Goal: Task Accomplishment & Management: Manage account settings

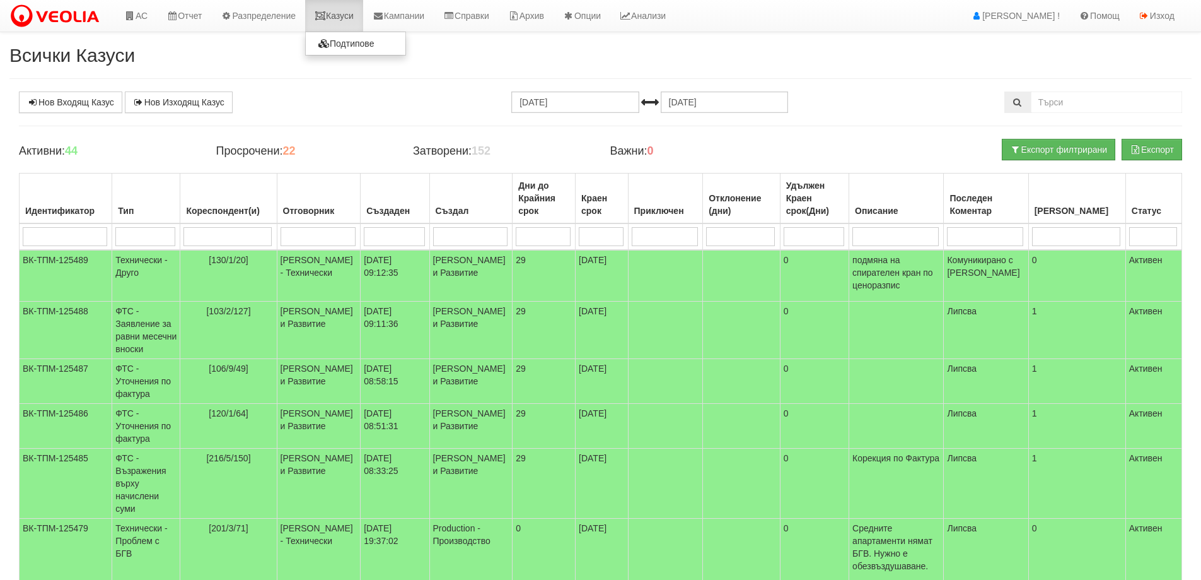
click at [332, 21] on link "Казуси" at bounding box center [334, 16] width 58 height 32
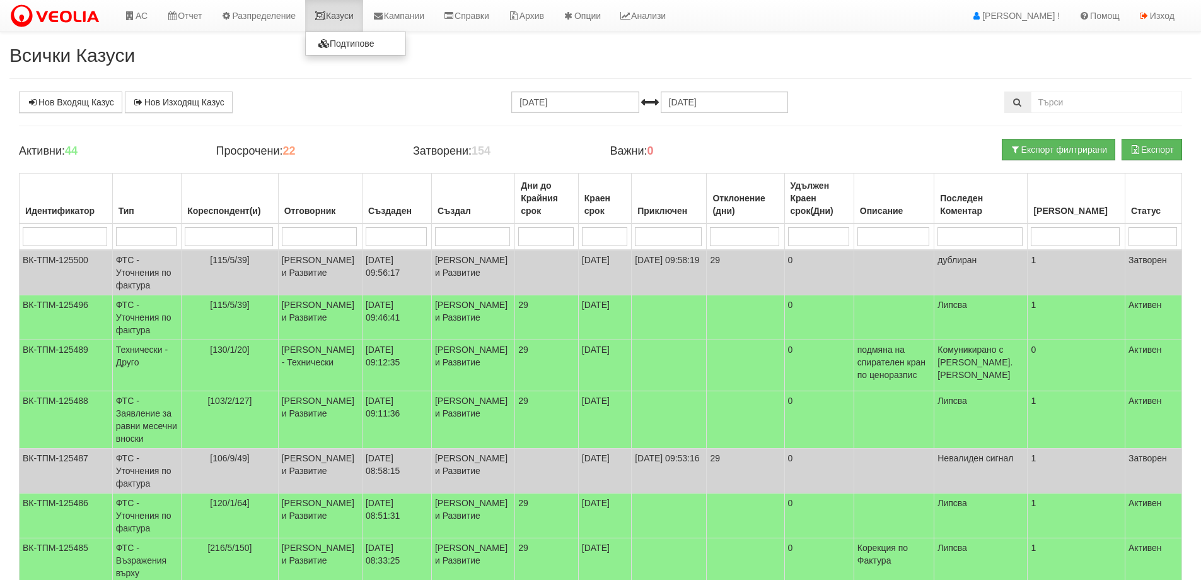
click at [351, 15] on link "Казуси" at bounding box center [334, 16] width 58 height 32
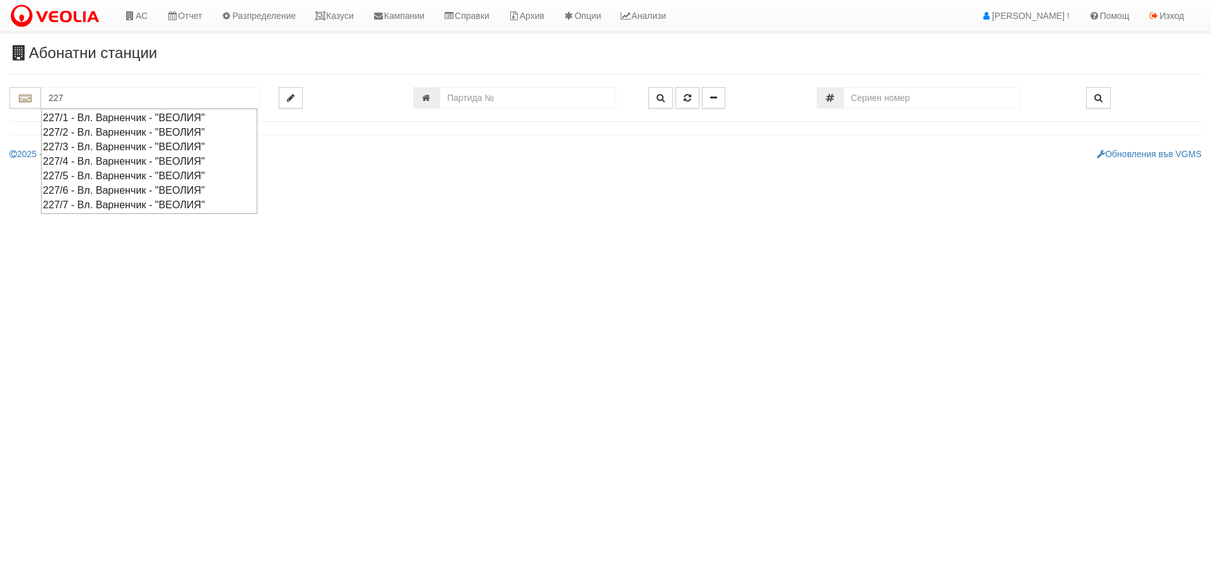
click at [88, 131] on div "227/2 - Вл. Варненчик - "ВЕОЛИЯ"" at bounding box center [149, 132] width 213 height 15
type input "227/2 - Вл. Варненчик - "ВЕОЛИЯ""
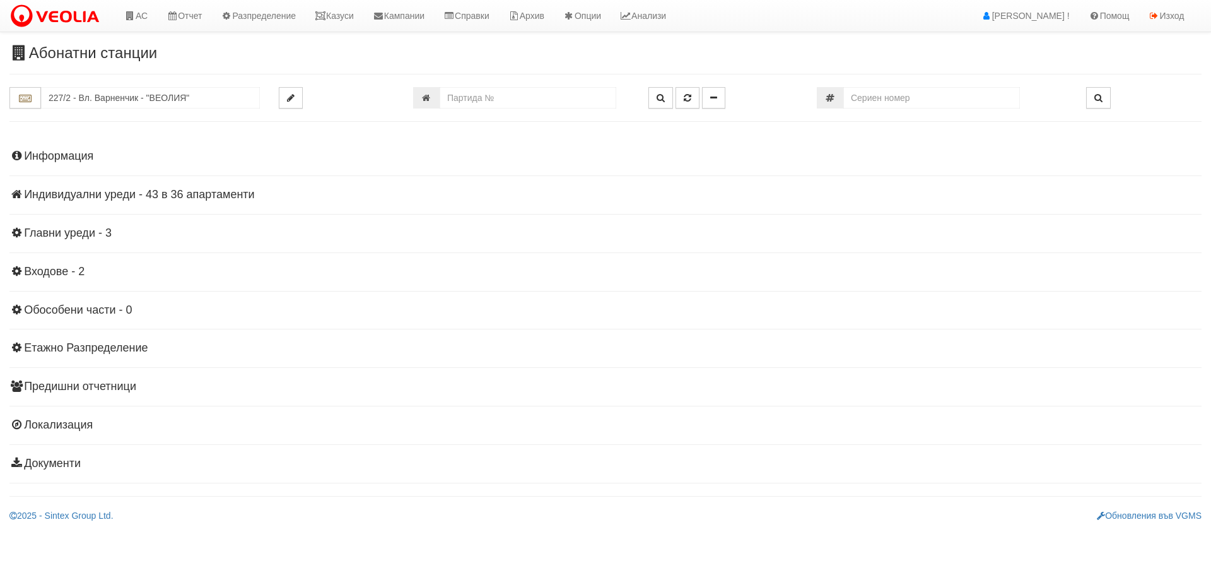
click at [225, 195] on h4 "Индивидуални уреди - 43 в 36 апартаменти" at bounding box center [605, 195] width 1192 height 13
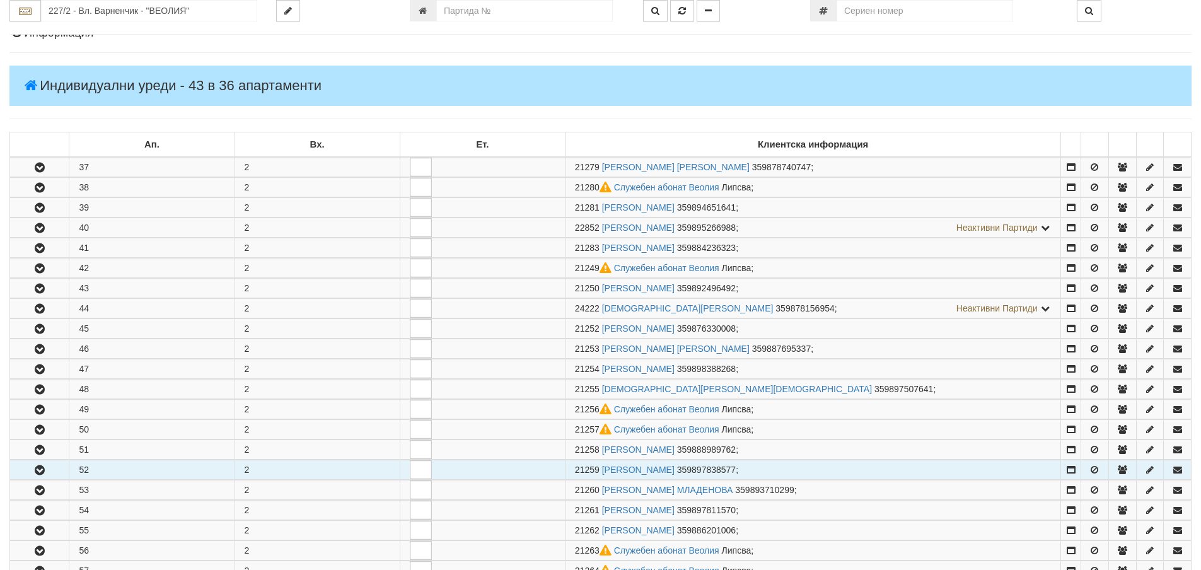
scroll to position [252, 0]
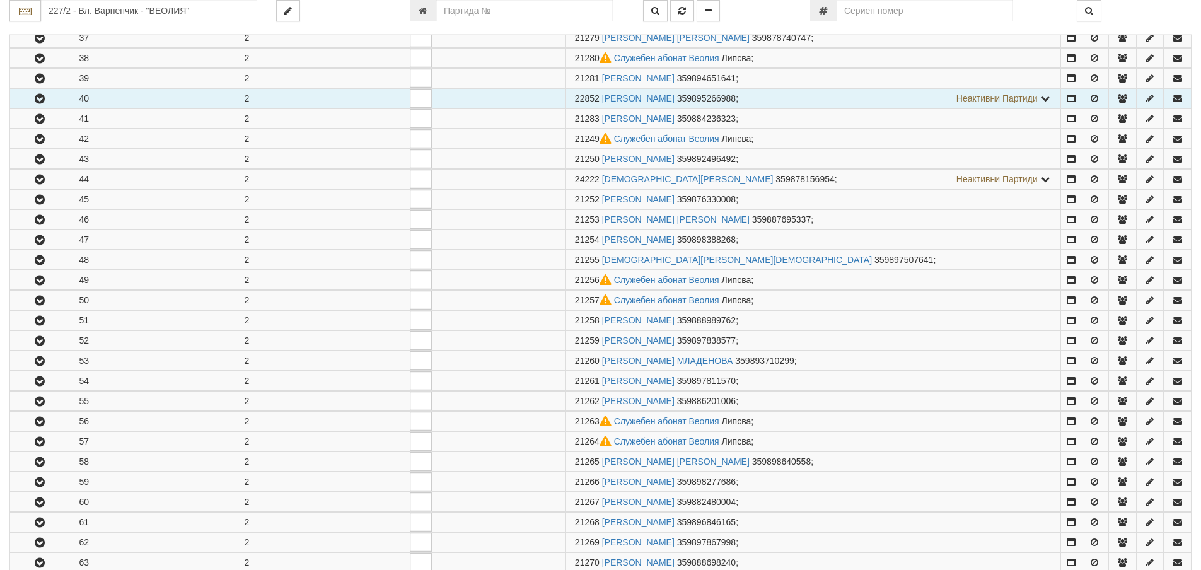
click at [42, 90] on button "button" at bounding box center [39, 98] width 59 height 19
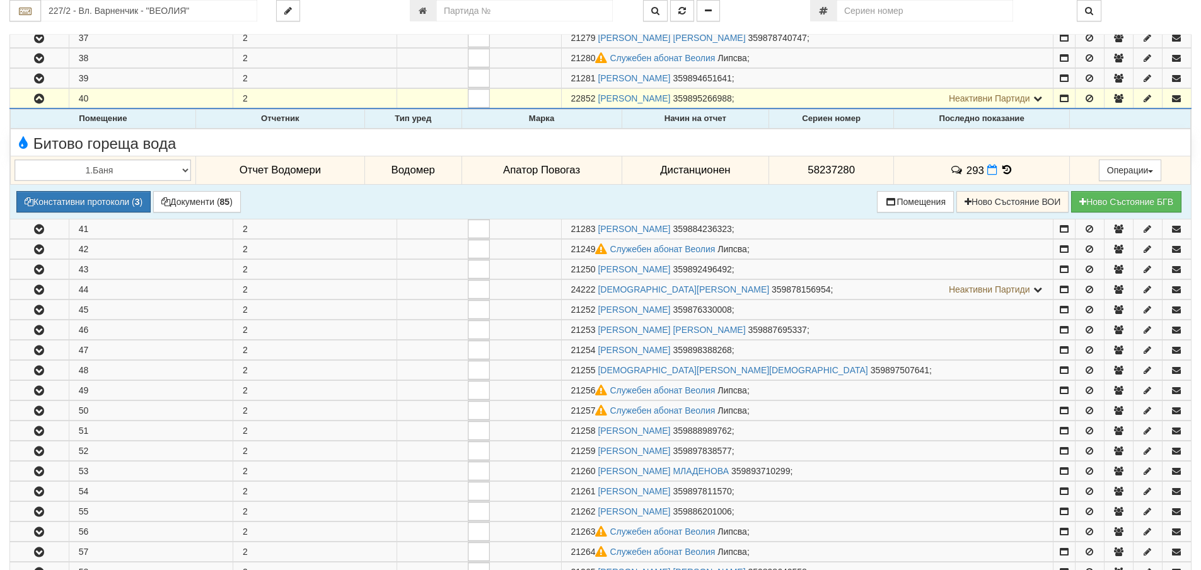
click at [1006, 168] on icon at bounding box center [1007, 170] width 14 height 11
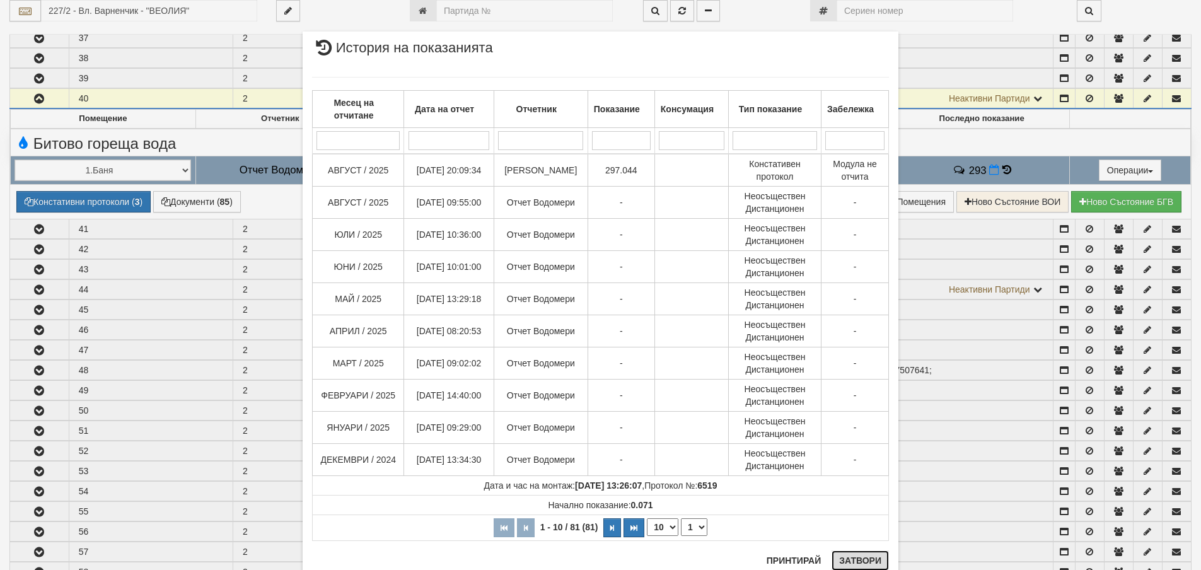
click at [849, 558] on button "Затвори" at bounding box center [860, 561] width 57 height 20
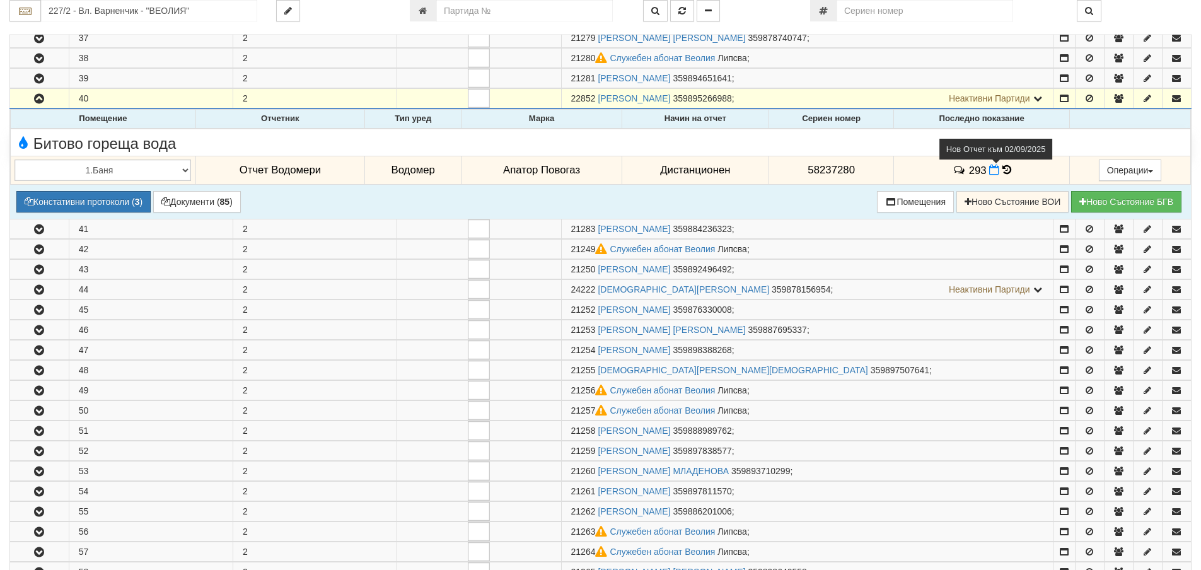
click at [994, 171] on icon at bounding box center [994, 170] width 10 height 11
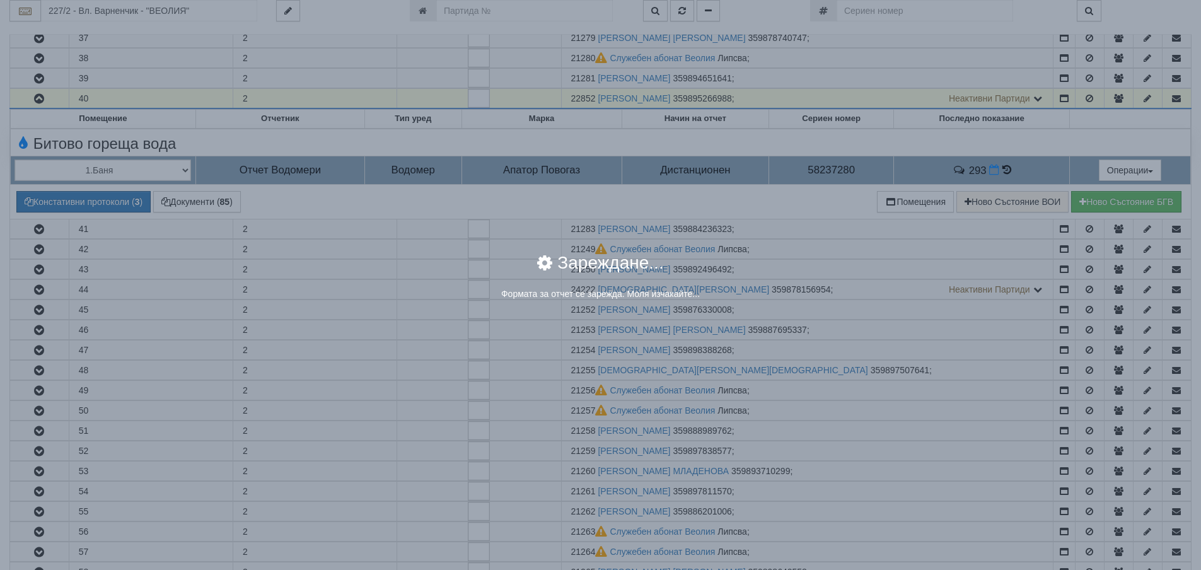
select select "8ac75930-9bfd-e511-80be-8d5a1dced85a"
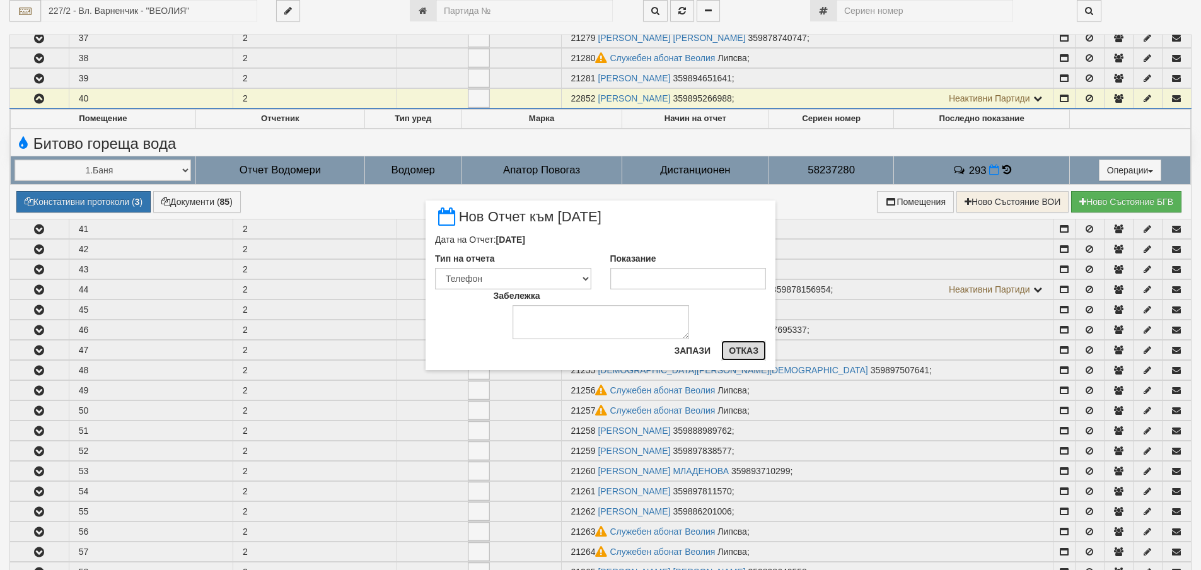
click at [751, 354] on button "Отказ" at bounding box center [743, 351] width 45 height 20
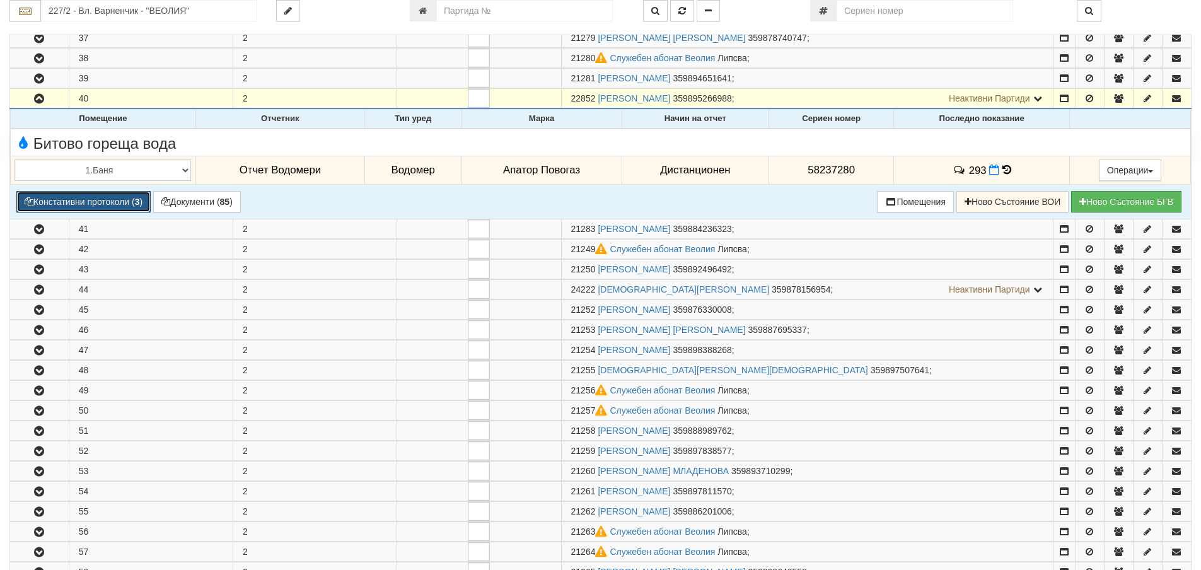
click at [83, 202] on button "Констативни протоколи ( 3 )" at bounding box center [83, 201] width 134 height 21
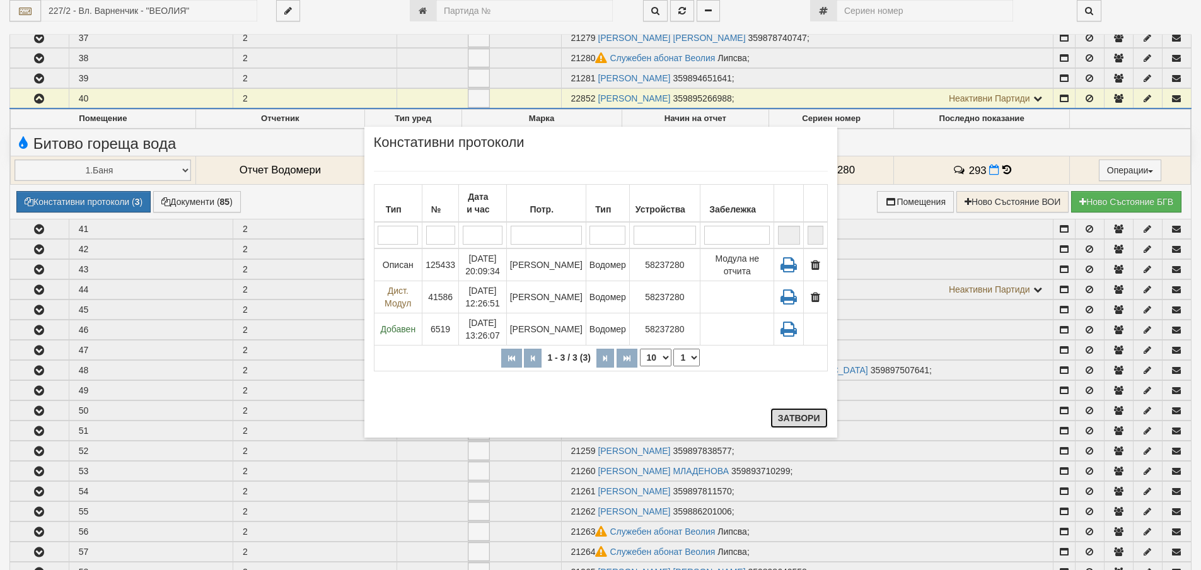
click at [807, 424] on button "Затвори" at bounding box center [799, 418] width 57 height 20
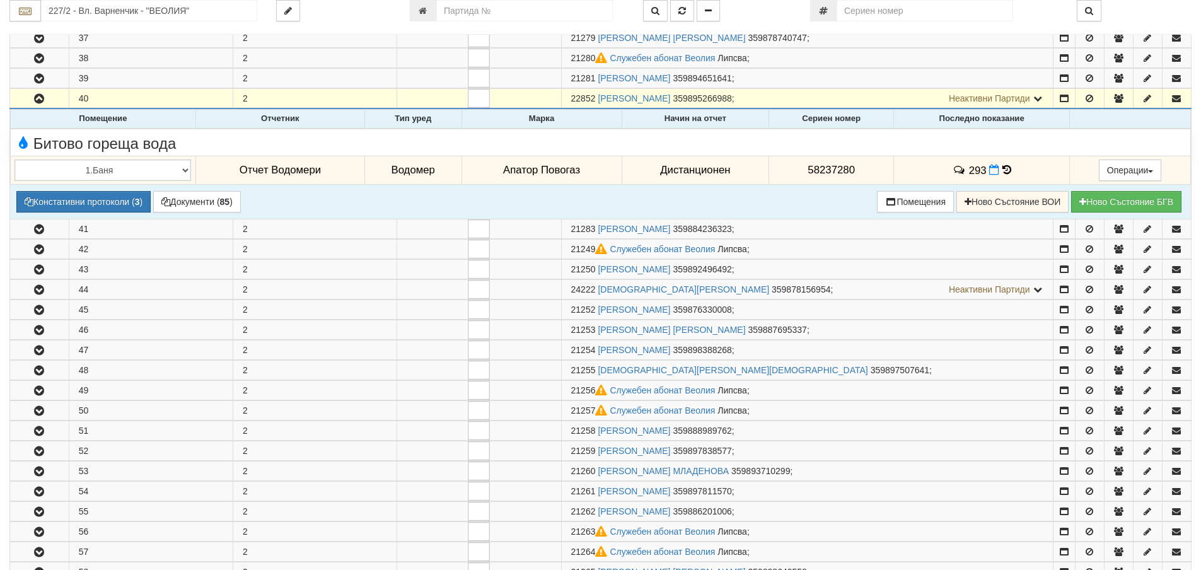
click at [1003, 169] on icon at bounding box center [1007, 170] width 9 height 11
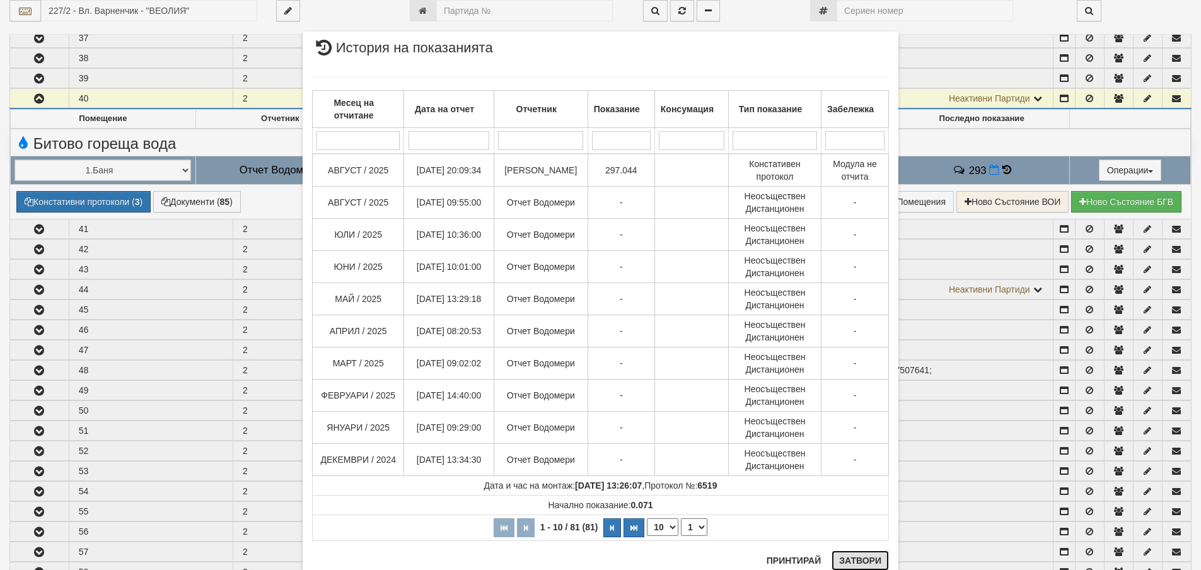
drag, startPoint x: 868, startPoint y: 566, endPoint x: 929, endPoint y: 405, distance: 171.8
click at [869, 564] on button "Затвори" at bounding box center [860, 561] width 57 height 20
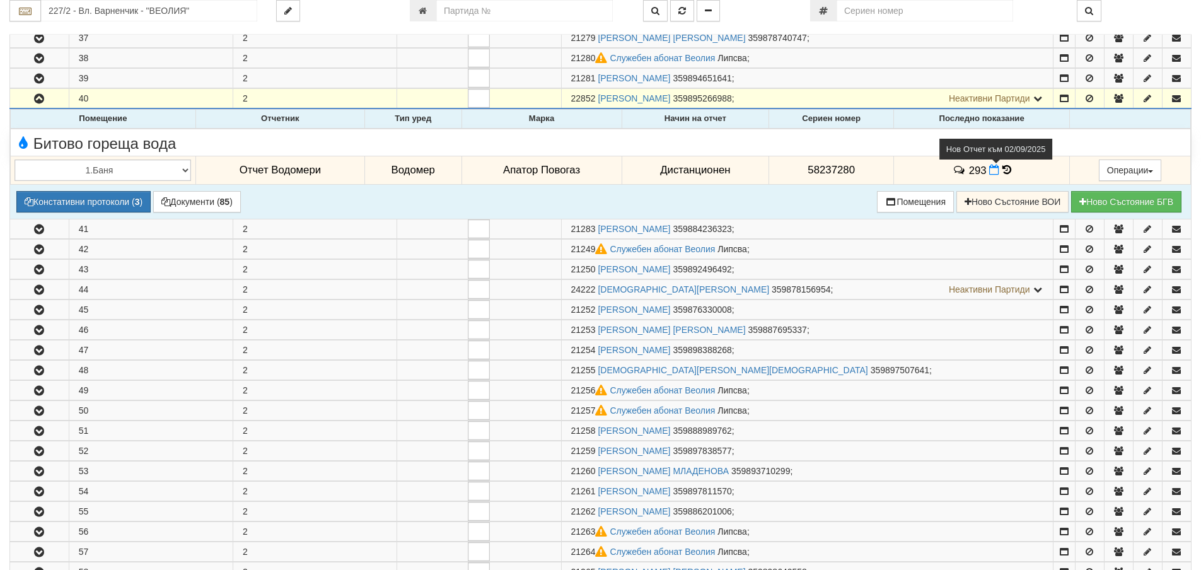
click at [991, 170] on icon at bounding box center [994, 170] width 10 height 11
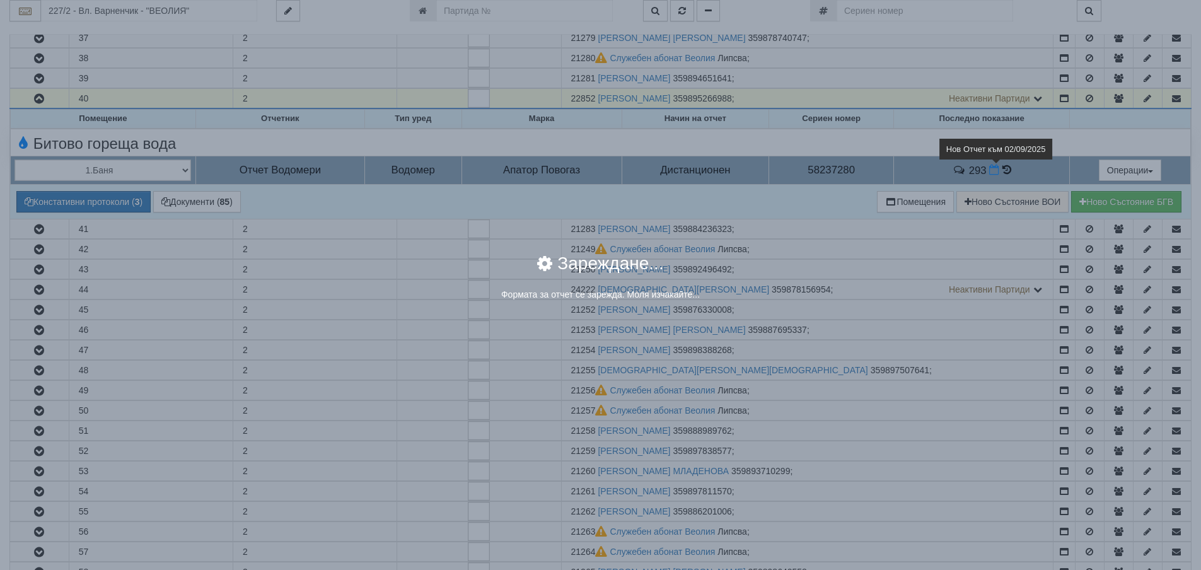
select select "8ac75930-9bfd-e511-80be-8d5a1dced85a"
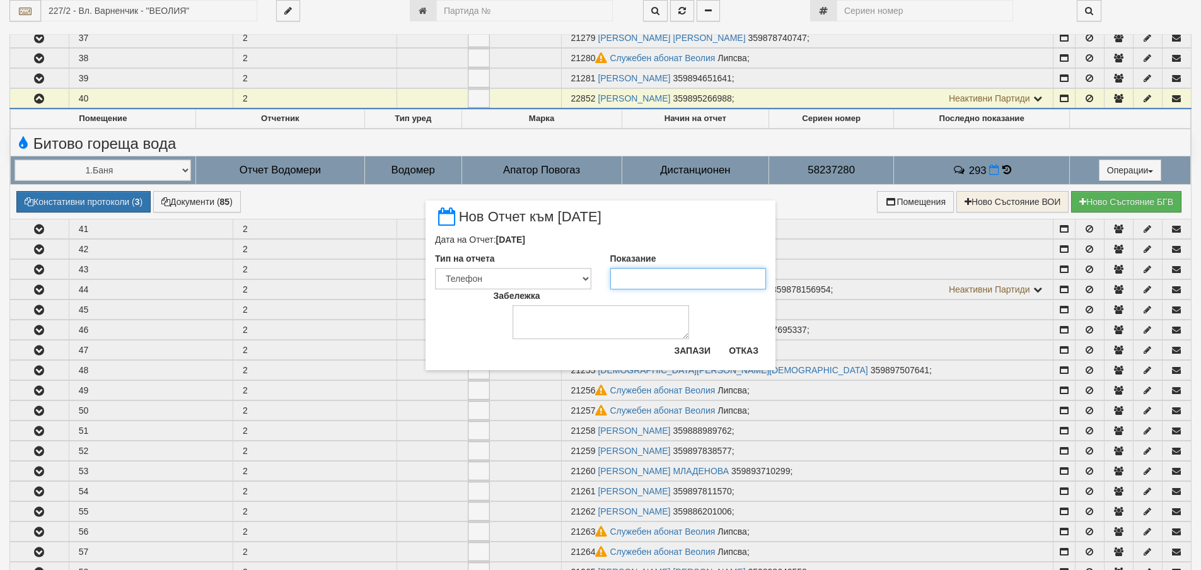
click at [675, 277] on input "Показание" at bounding box center [688, 278] width 156 height 21
type input "297"
click at [563, 283] on select "Визуален Телефон Бележка Неосигурен достъп Самоотчет Служебно Дистанционен" at bounding box center [513, 278] width 156 height 21
select select "89c75930-9bfd-e511-80be-8d5a1dced85a"
click at [435, 268] on select "Визуален Телефон Бележка Неосигурен достъп Самоотчет Служебно Дистанционен" at bounding box center [513, 278] width 156 height 21
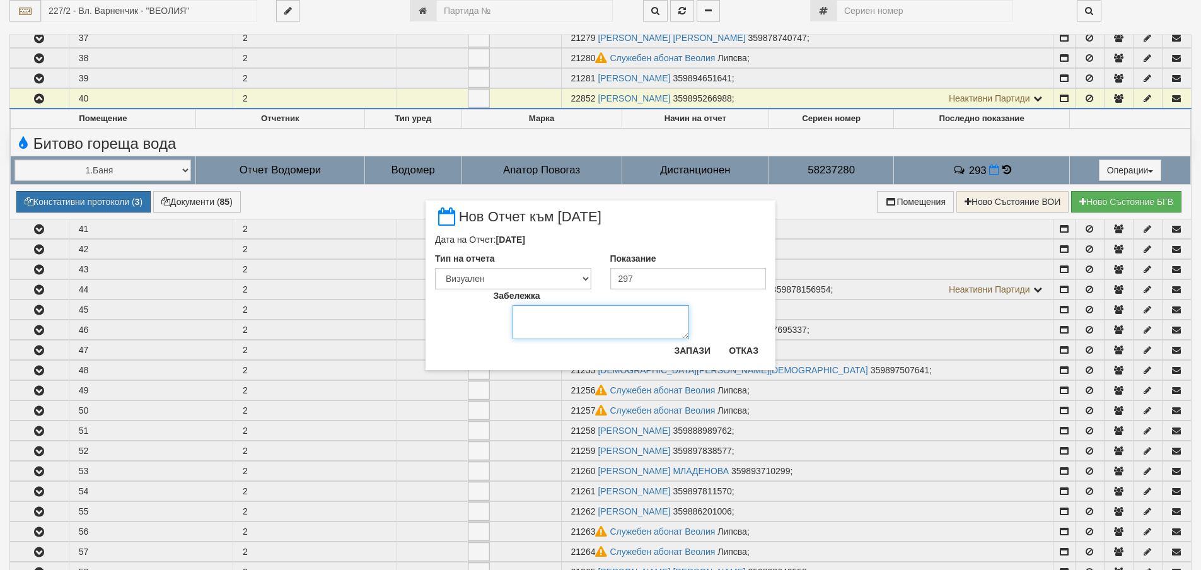
click at [554, 323] on textarea "Забележка" at bounding box center [601, 322] width 177 height 34
click at [545, 315] on textarea "09,09,2025" at bounding box center [601, 322] width 177 height 34
type textarea "09.09.2025"
click at [694, 355] on button "Запази" at bounding box center [693, 351] width 52 height 20
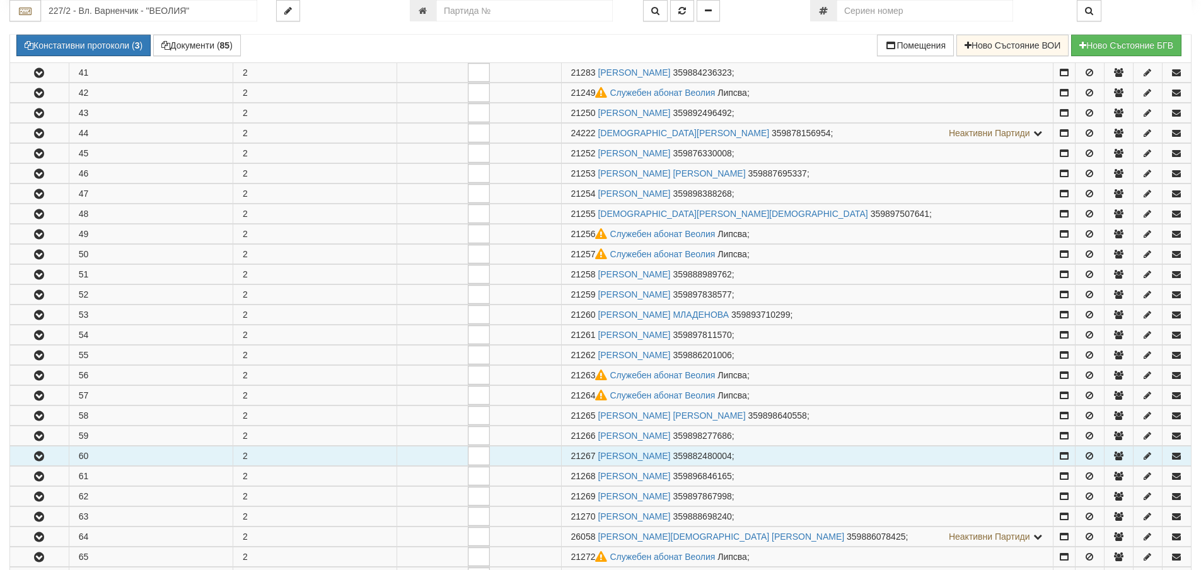
scroll to position [568, 0]
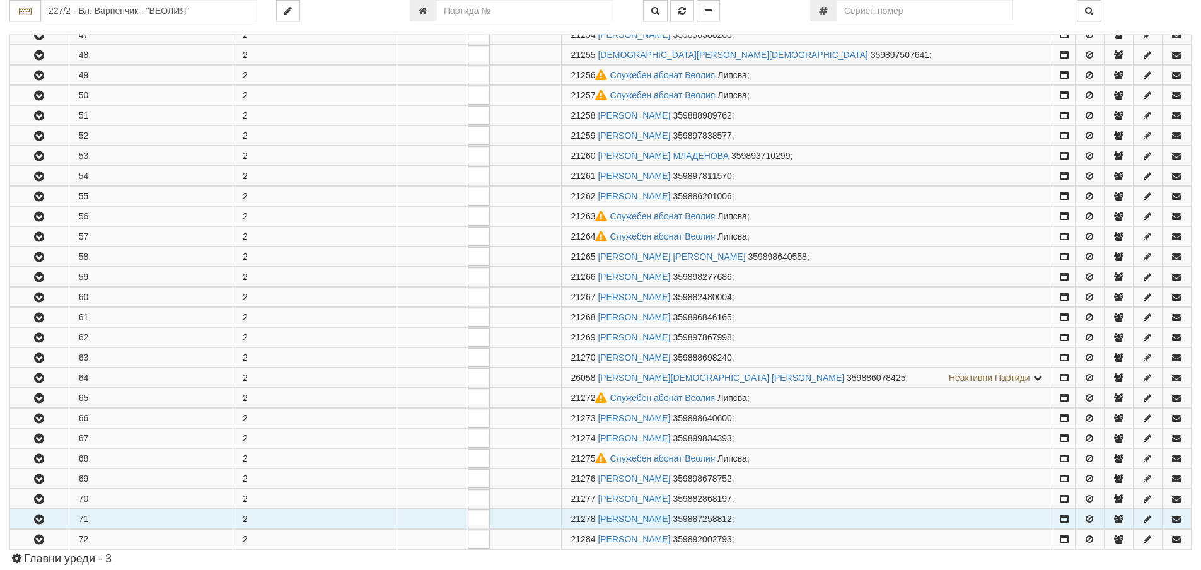
drag, startPoint x: 46, startPoint y: 527, endPoint x: 53, endPoint y: 510, distance: 17.8
click at [46, 525] on button "button" at bounding box center [39, 519] width 59 height 19
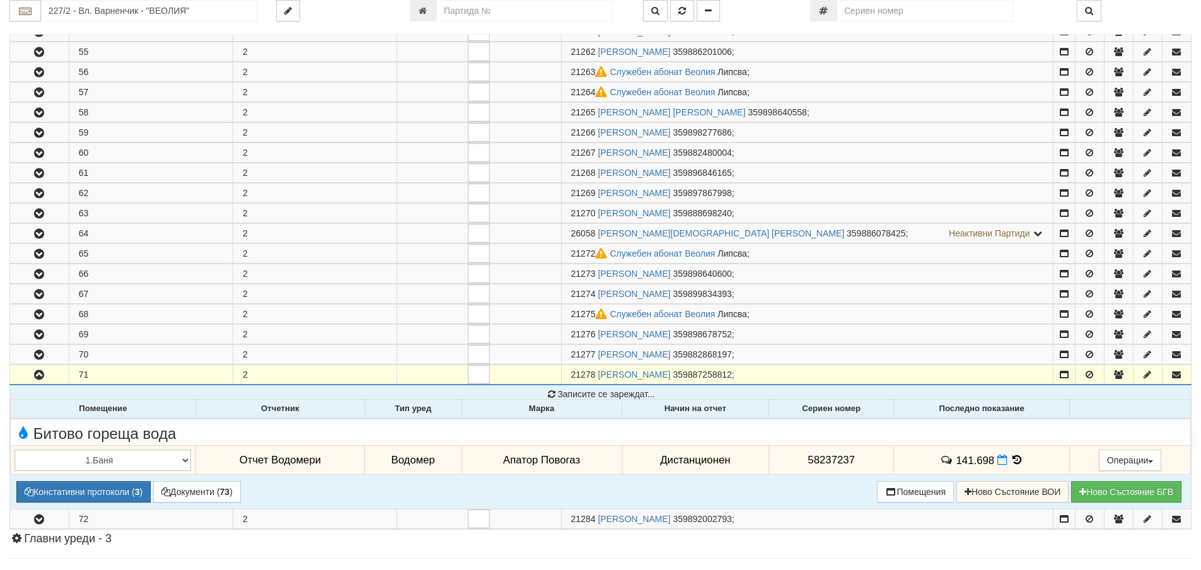
scroll to position [883, 0]
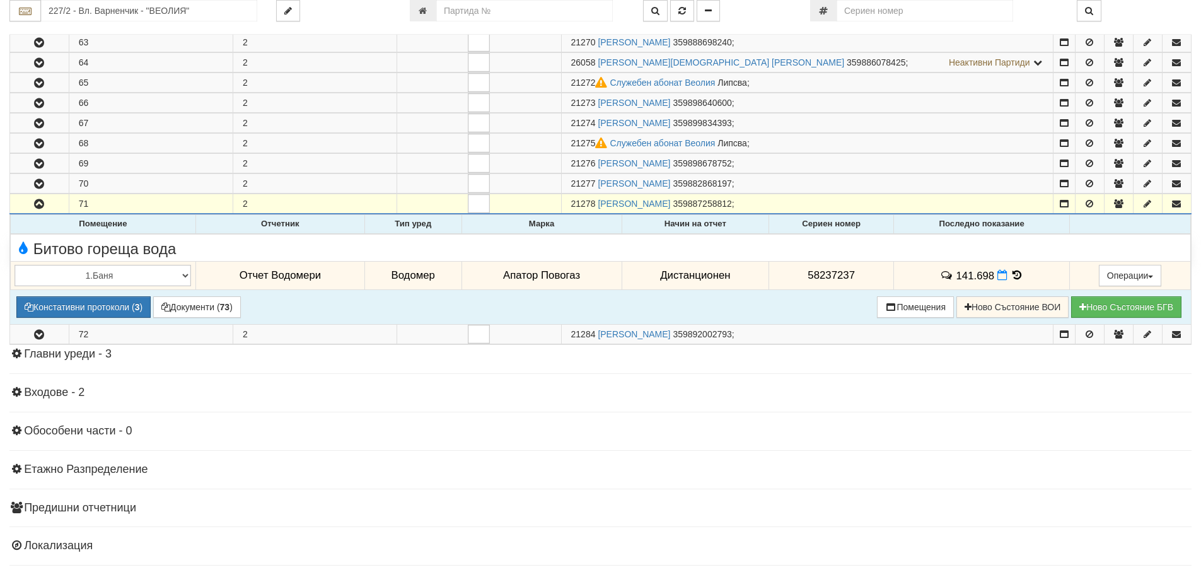
click at [1017, 274] on icon at bounding box center [1018, 275] width 14 height 11
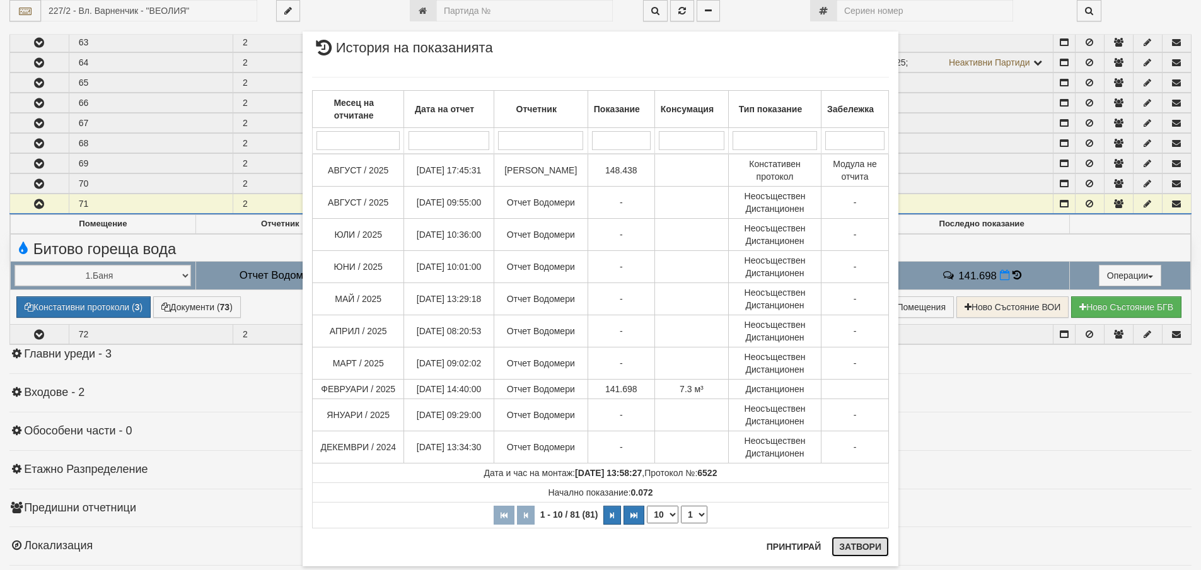
drag, startPoint x: 876, startPoint y: 542, endPoint x: 994, endPoint y: 310, distance: 260.6
click at [876, 540] on div "× История на показанията Месец на отчитане Дата на отчет Отчетник Показание Кон…" at bounding box center [601, 299] width 596 height 535
click at [853, 543] on button "Затвори" at bounding box center [860, 547] width 57 height 20
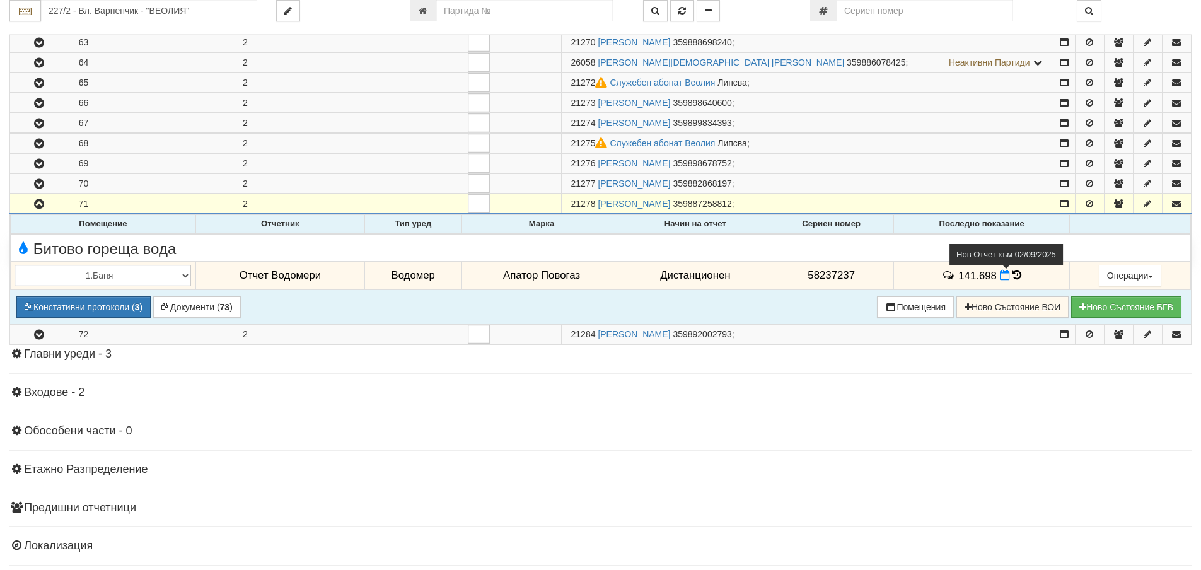
click at [1002, 274] on icon at bounding box center [1005, 275] width 10 height 11
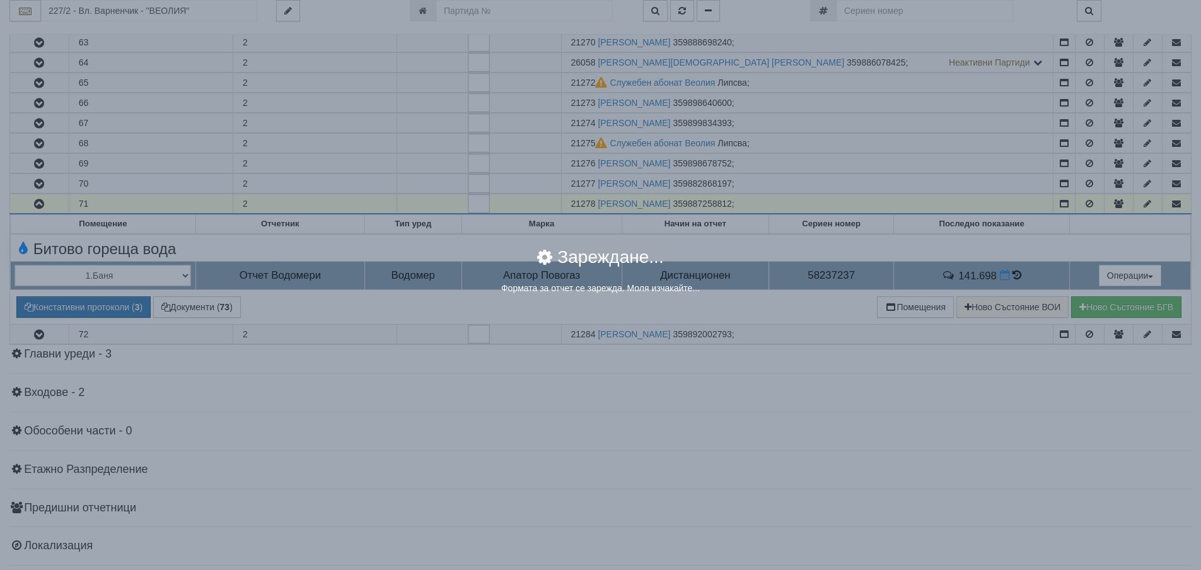
select select "8ac75930-9bfd-e511-80be-8d5a1dced85a"
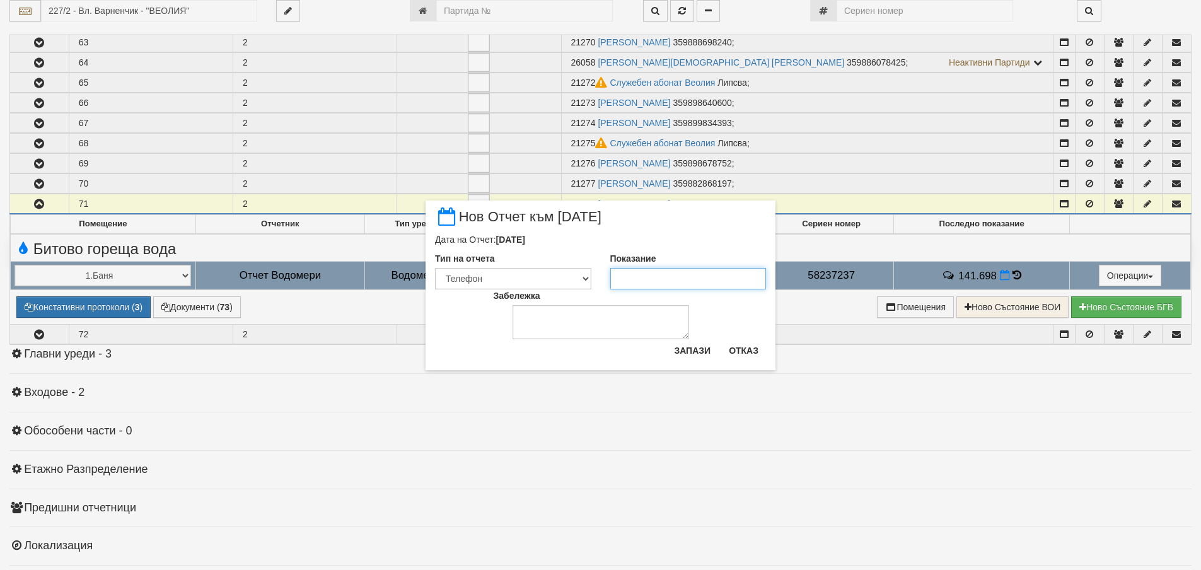
click at [660, 271] on input "Показание" at bounding box center [688, 278] width 156 height 21
type input "148.4"
click at [574, 280] on select "Визуален Телефон Бележка Неосигурен достъп Самоотчет Служебно Дистанционен" at bounding box center [513, 278] width 156 height 21
select select "89c75930-9bfd-e511-80be-8d5a1dced85a"
click at [435, 268] on select "Визуален Телефон Бележка Неосигурен достъп Самоотчет Служебно Дистанционен" at bounding box center [513, 278] width 156 height 21
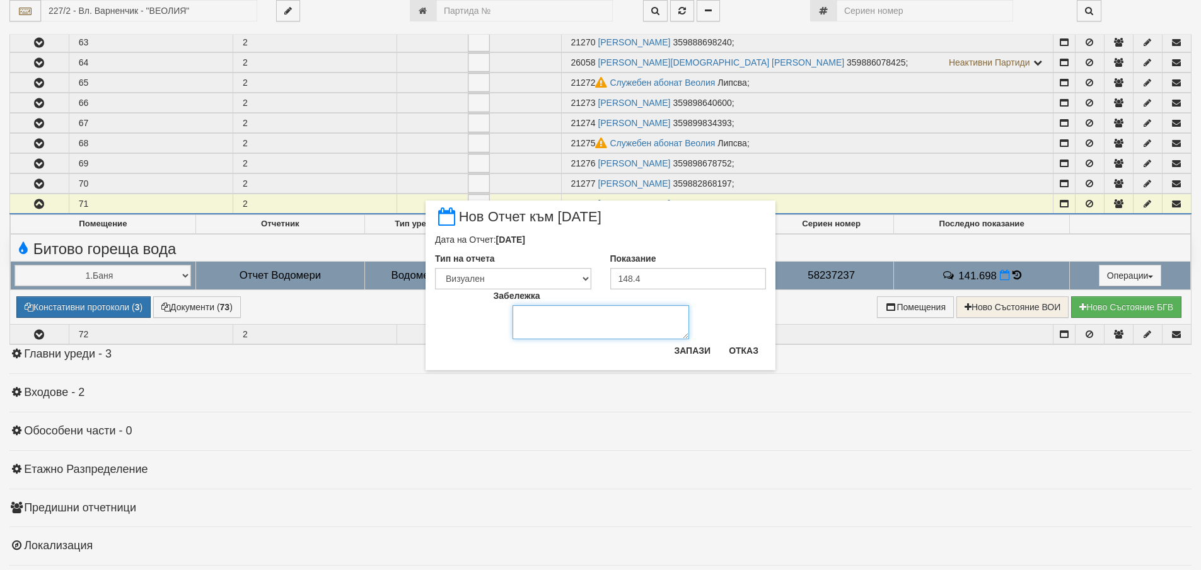
click at [557, 330] on textarea "Забележка" at bounding box center [601, 322] width 177 height 34
type textarea "09.09.2025"
click at [688, 350] on button "Запази" at bounding box center [693, 351] width 52 height 20
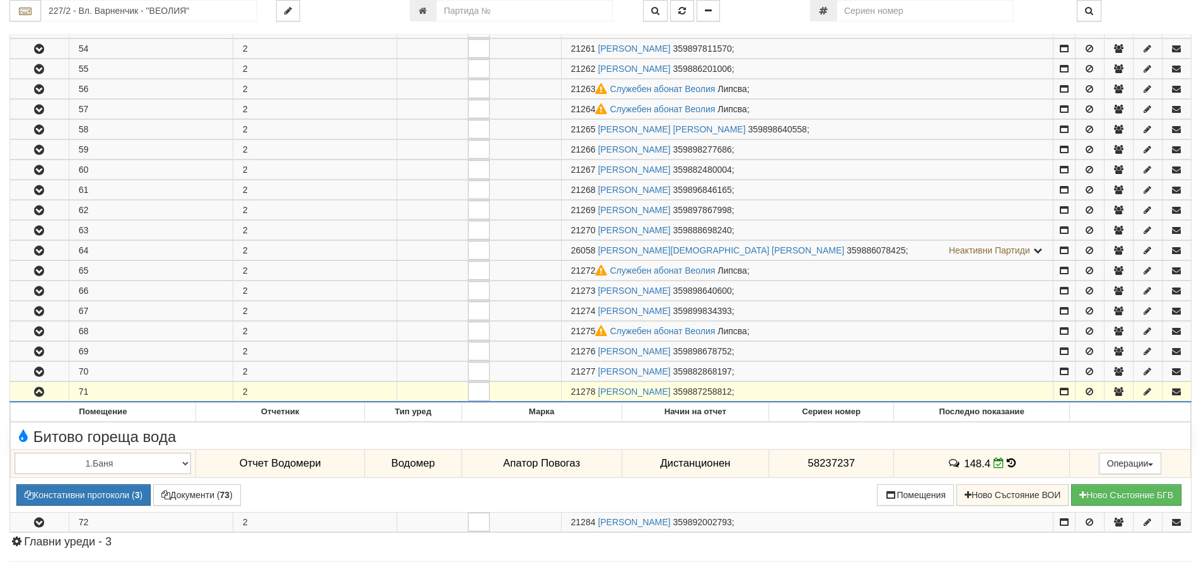
scroll to position [694, 0]
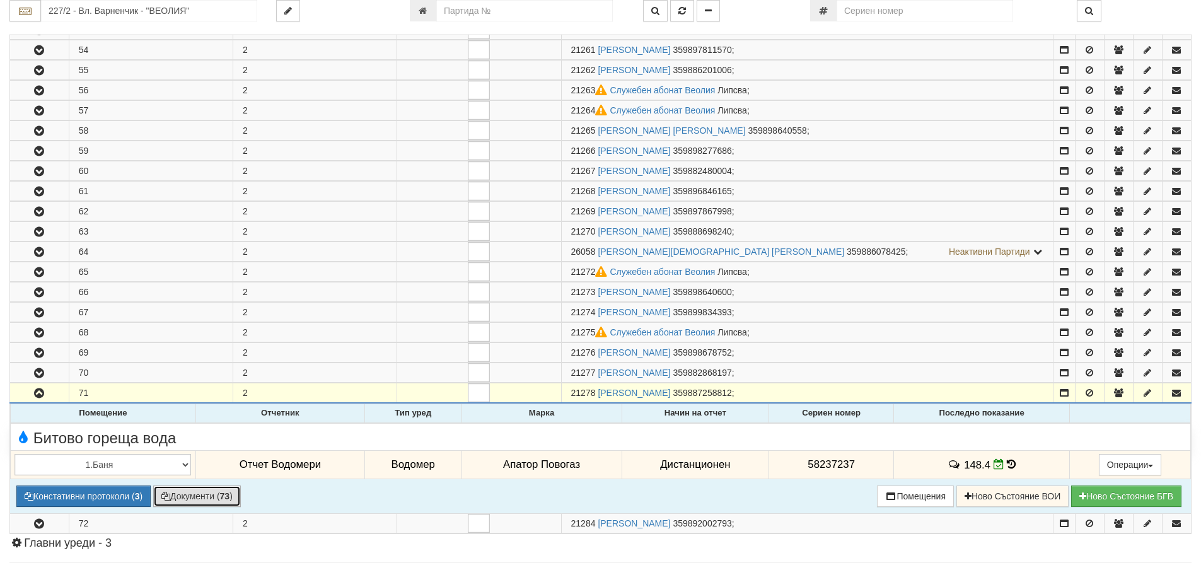
click at [185, 499] on button "Документи ( 73 )" at bounding box center [197, 496] width 88 height 21
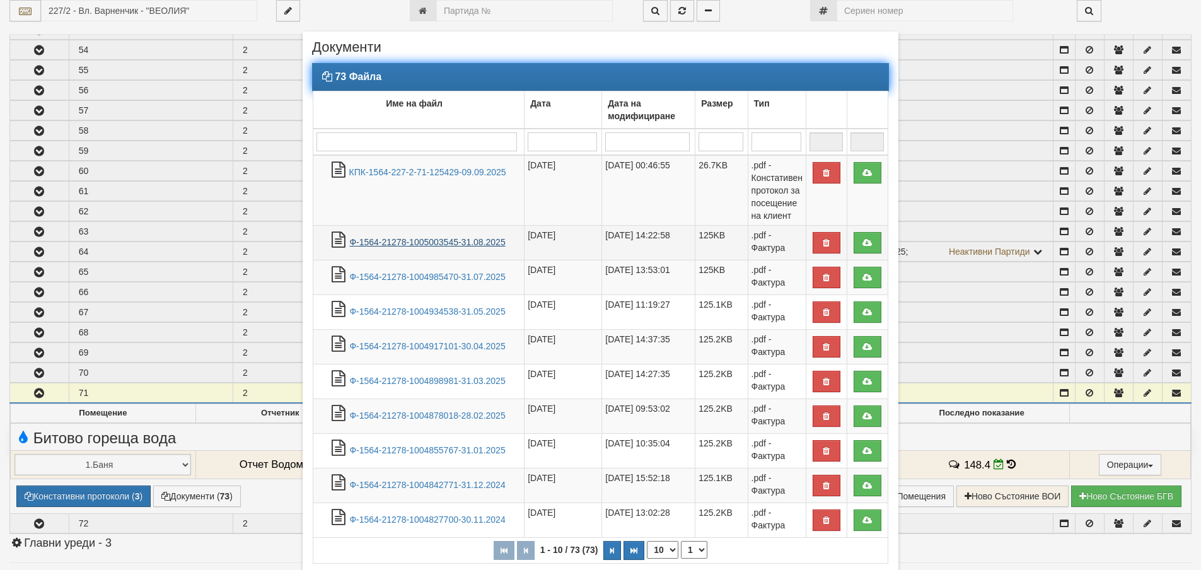
click at [431, 246] on link "Ф-1564-21278-1005003545-31.08.2025" at bounding box center [427, 242] width 156 height 10
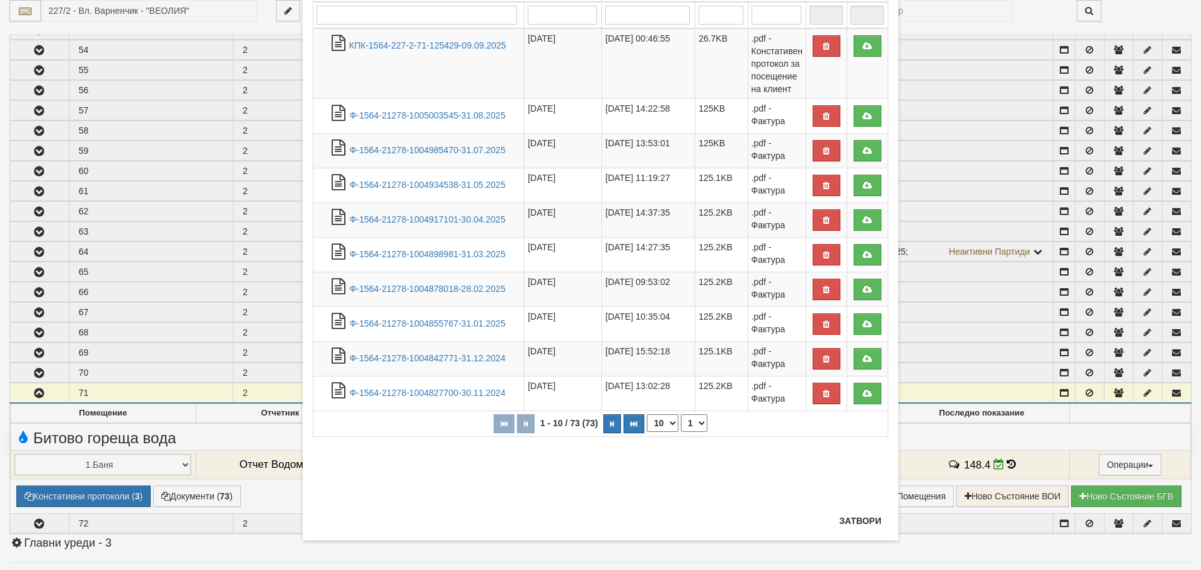
scroll to position [129, 0]
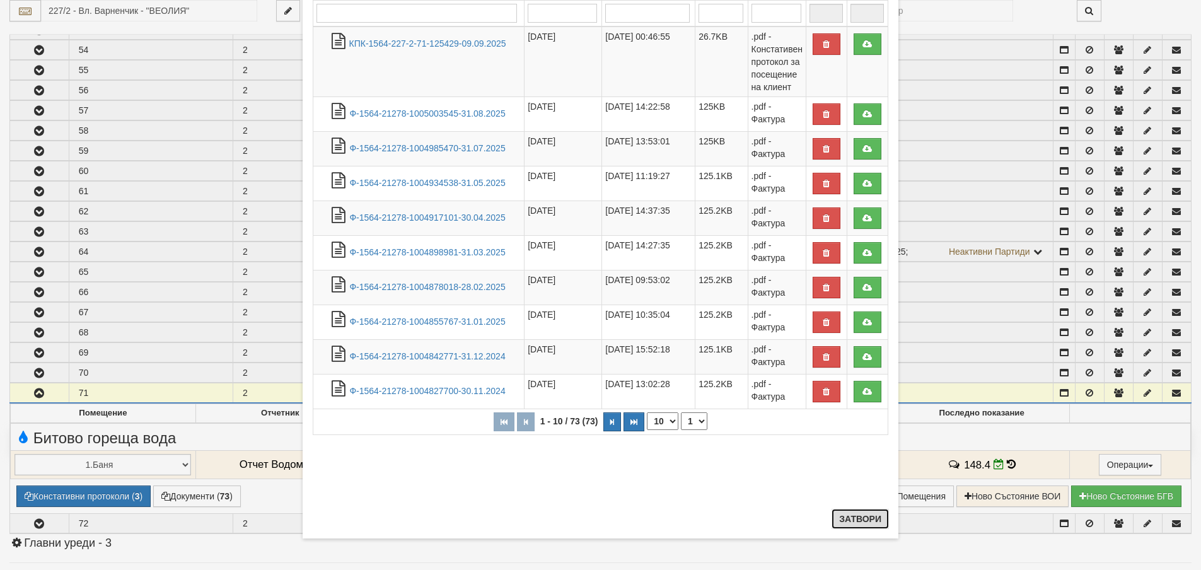
click at [856, 522] on button "Затвори" at bounding box center [860, 519] width 57 height 20
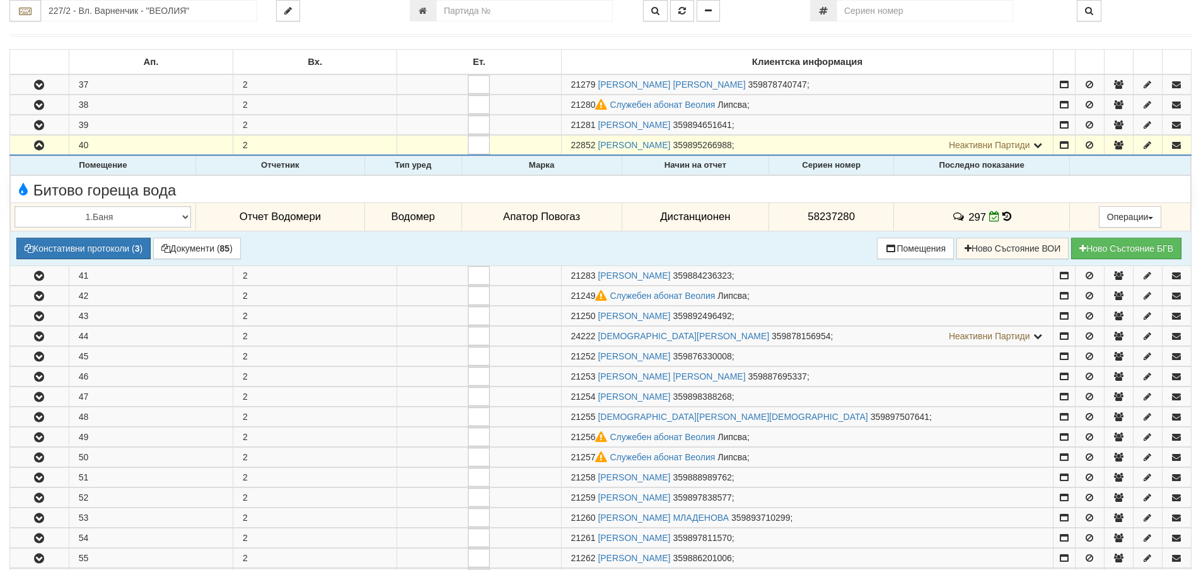
scroll to position [63, 0]
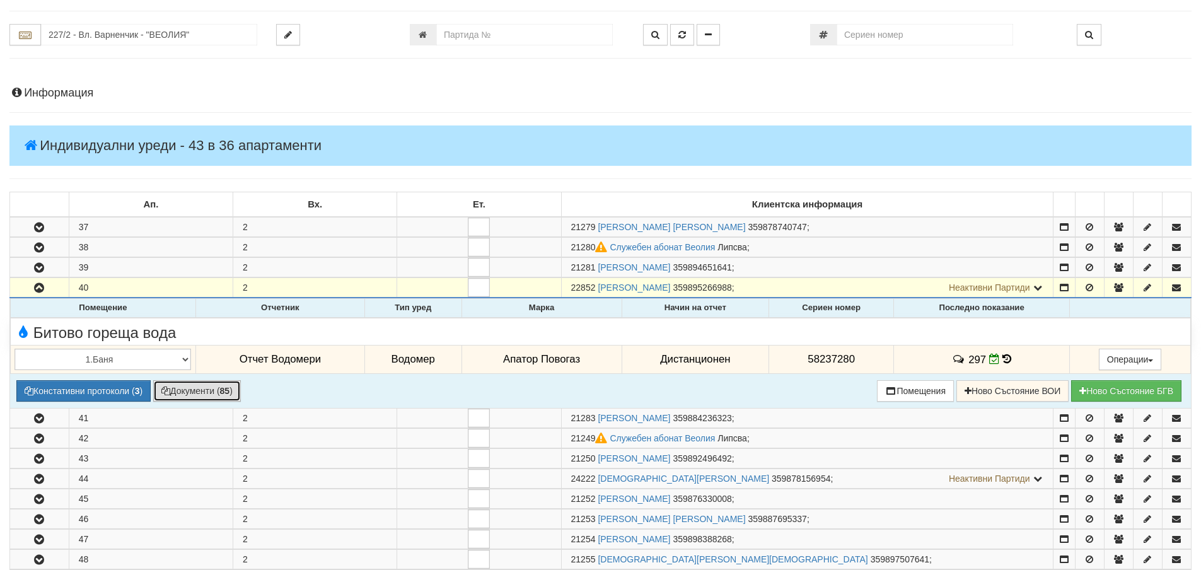
click at [192, 388] on button "Документи ( 85 )" at bounding box center [197, 390] width 88 height 21
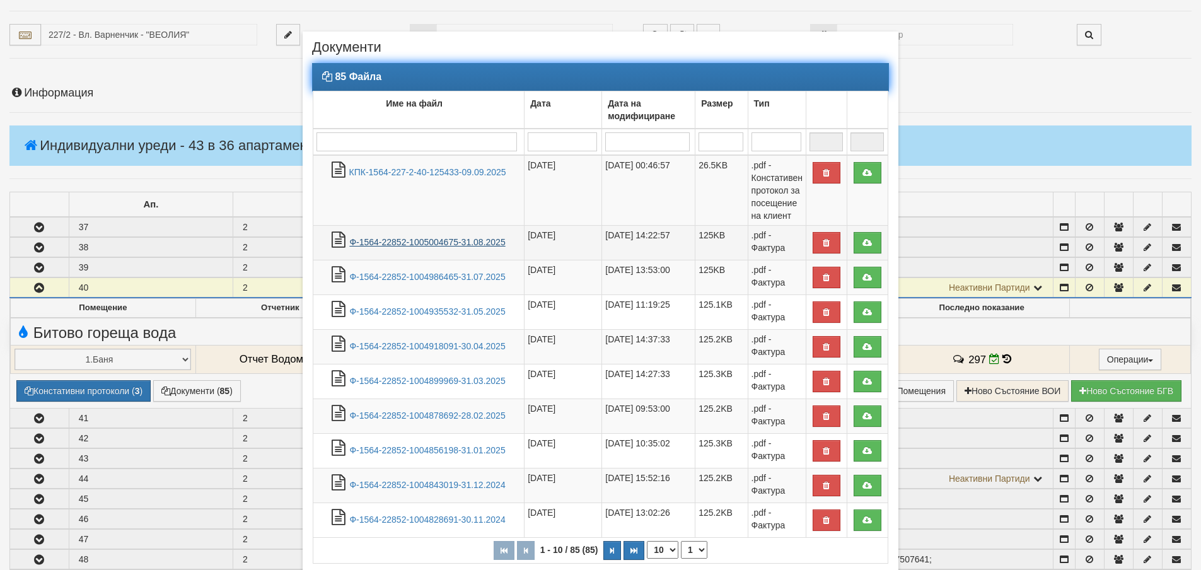
click at [427, 244] on link "Ф-1564-22852-1005004675-31.08.2025" at bounding box center [427, 242] width 156 height 10
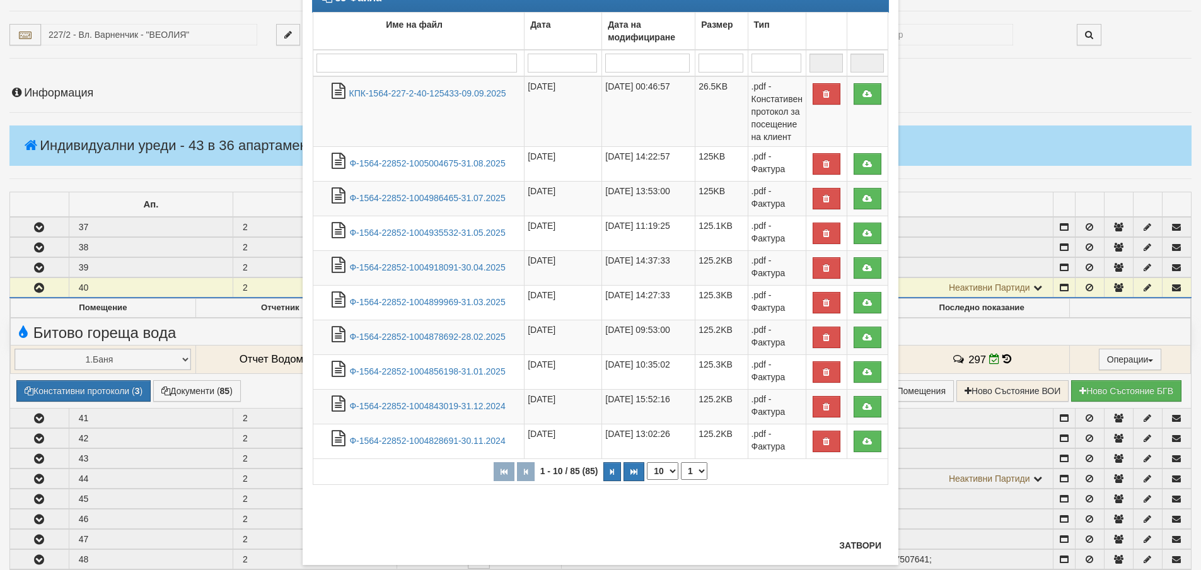
scroll to position [105, 0]
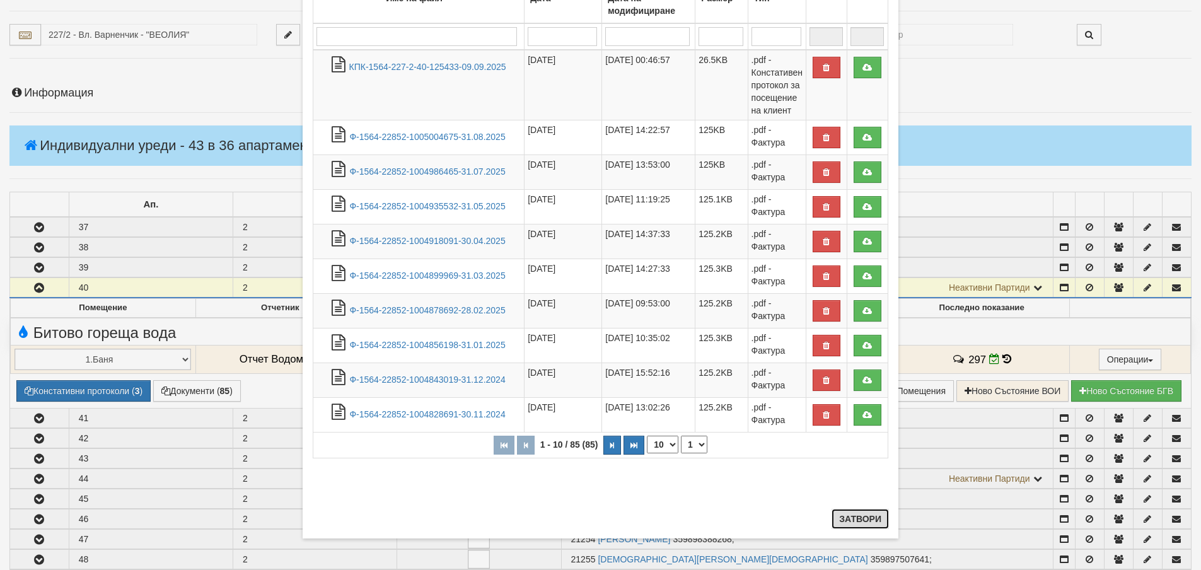
click at [864, 527] on button "Затвори" at bounding box center [860, 519] width 57 height 20
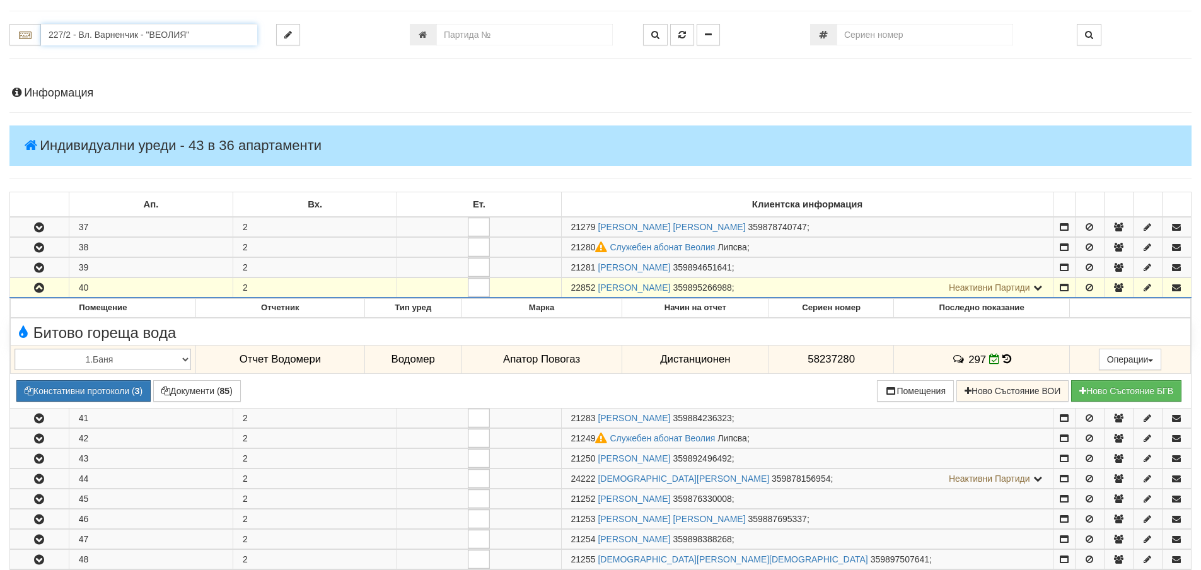
click at [158, 35] on input "227/2 - Вл. Варненчик - "ВЕОЛИЯ"" at bounding box center [149, 34] width 216 height 21
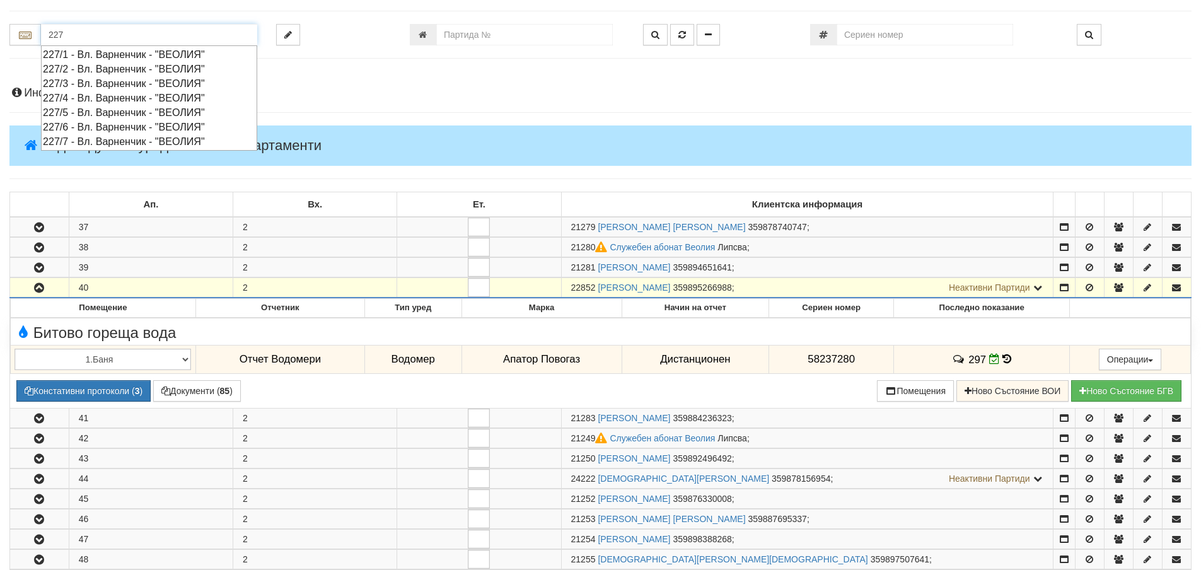
click at [141, 99] on div "227/4 - Вл. Варненчик - "ВЕОЛИЯ"" at bounding box center [149, 98] width 213 height 15
type input "227/4 - Вл. Варненчик - "ВЕОЛИЯ""
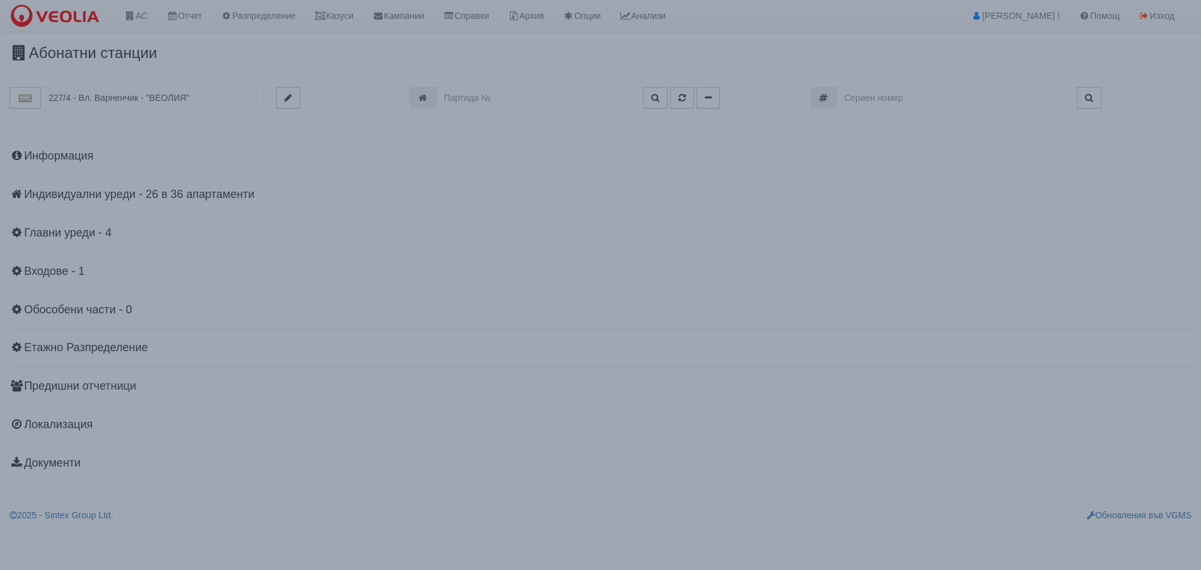
scroll to position [0, 0]
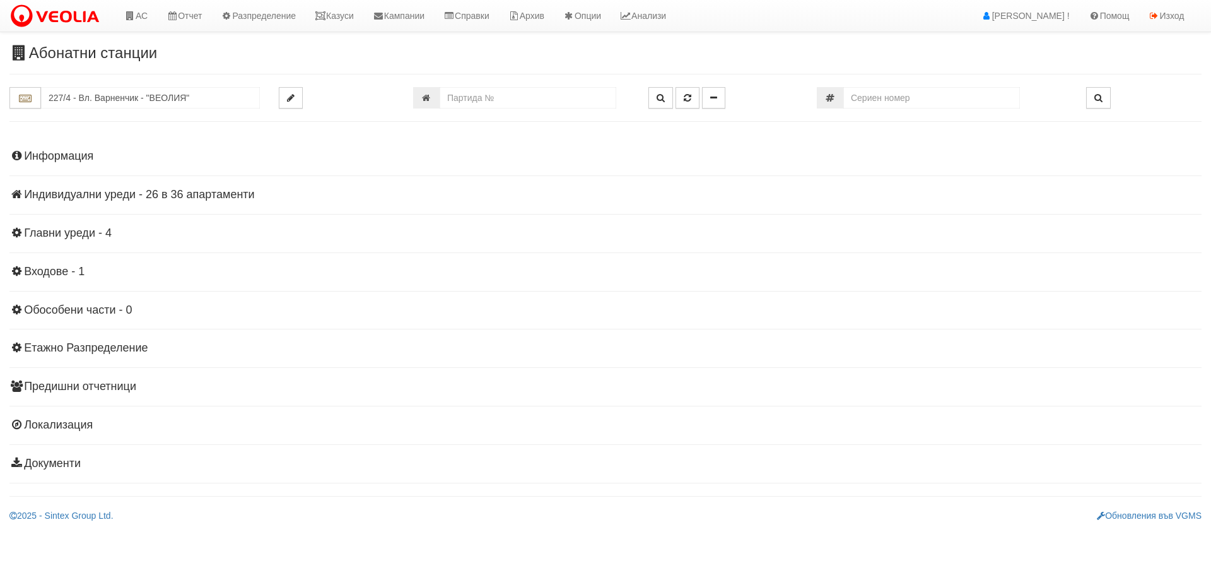
click at [68, 194] on h4 "Индивидуални уреди - 26 в 36 апартаменти" at bounding box center [605, 195] width 1192 height 13
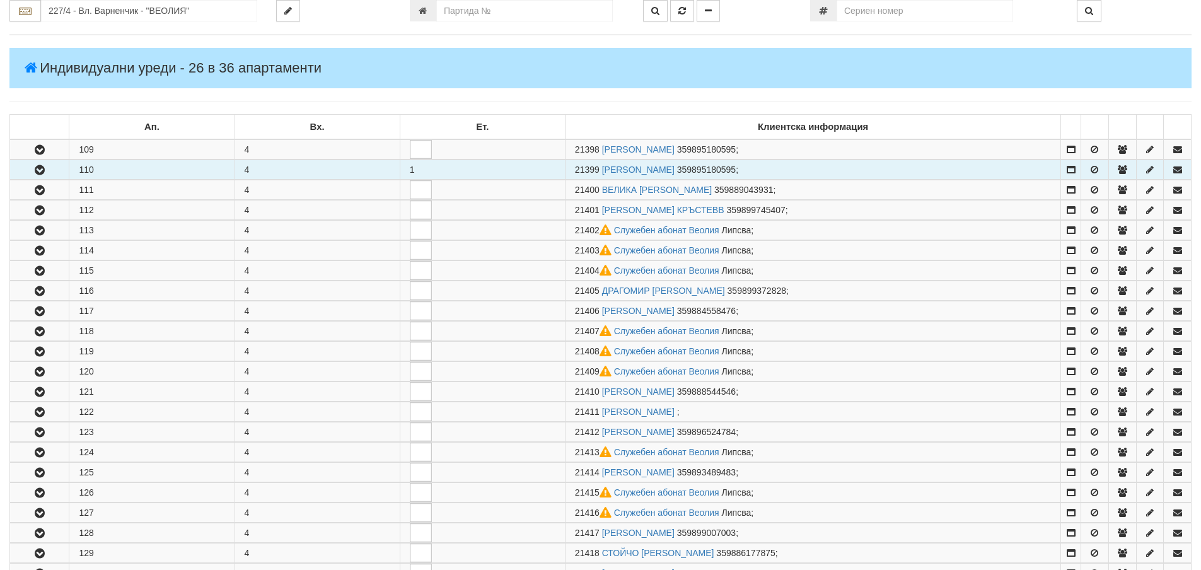
scroll to position [252, 0]
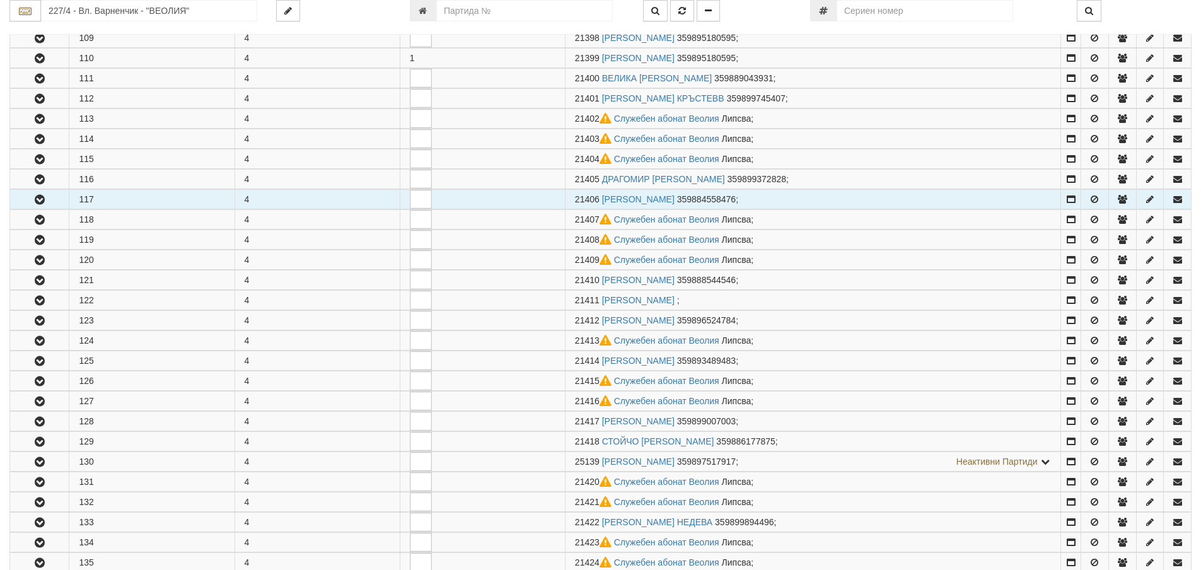
click at [61, 199] on button "button" at bounding box center [39, 199] width 59 height 19
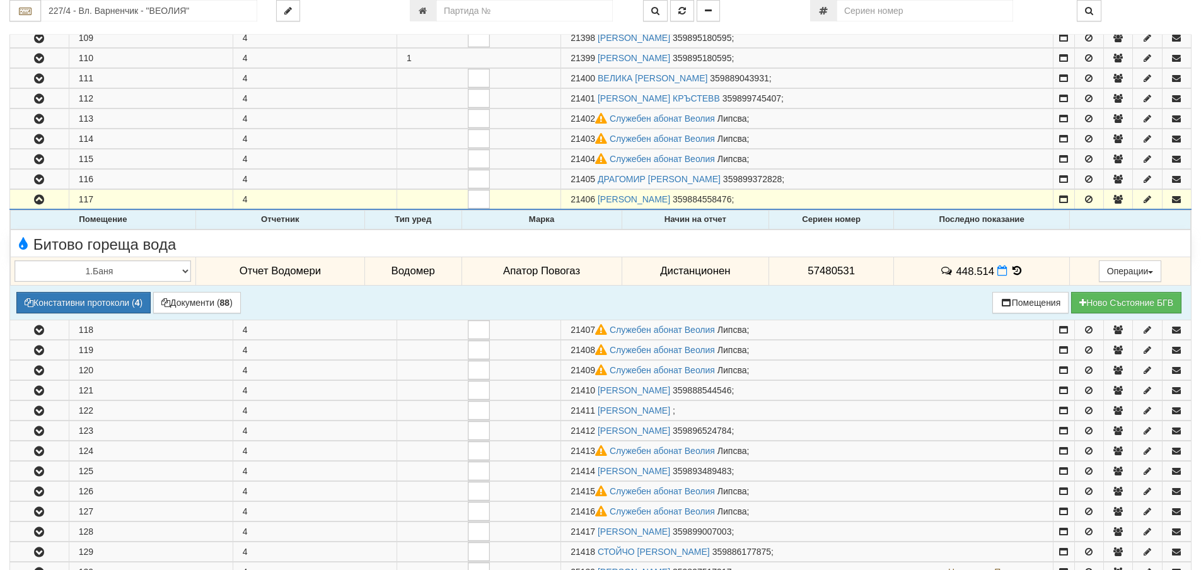
click at [1015, 272] on icon at bounding box center [1018, 270] width 14 height 11
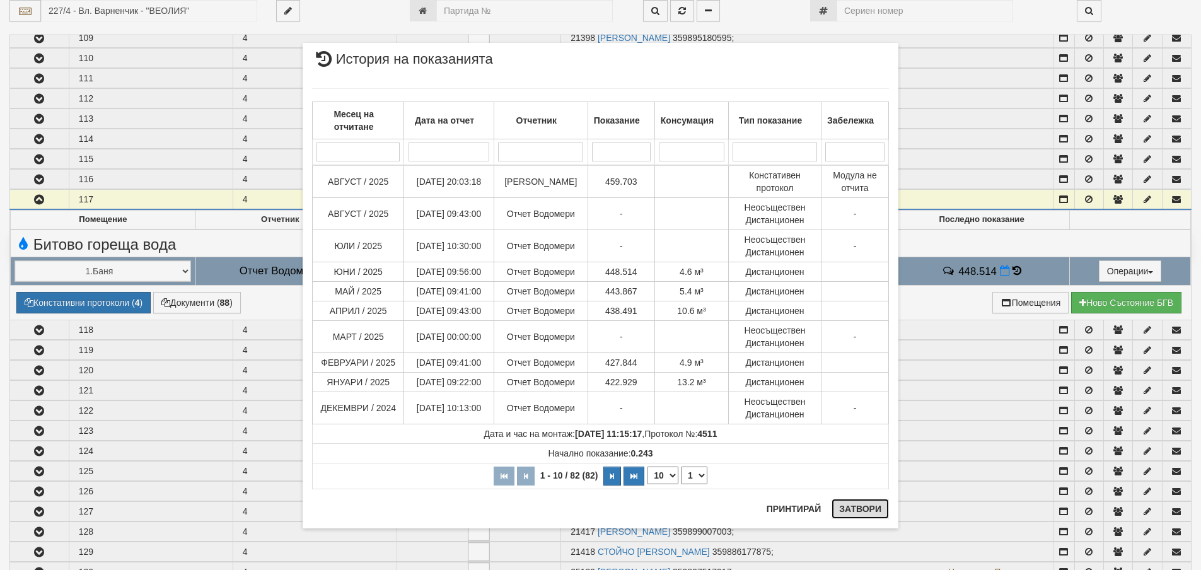
click at [876, 509] on button "Затвори" at bounding box center [860, 509] width 57 height 20
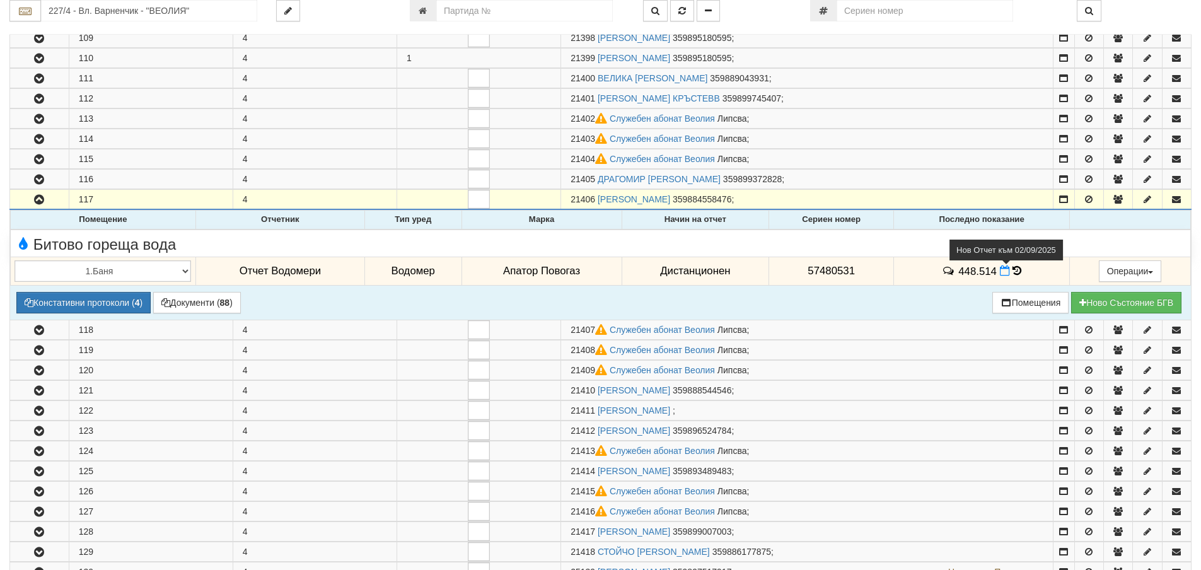
click at [1000, 276] on span at bounding box center [1006, 271] width 13 height 12
click at [1003, 274] on icon at bounding box center [1005, 270] width 10 height 11
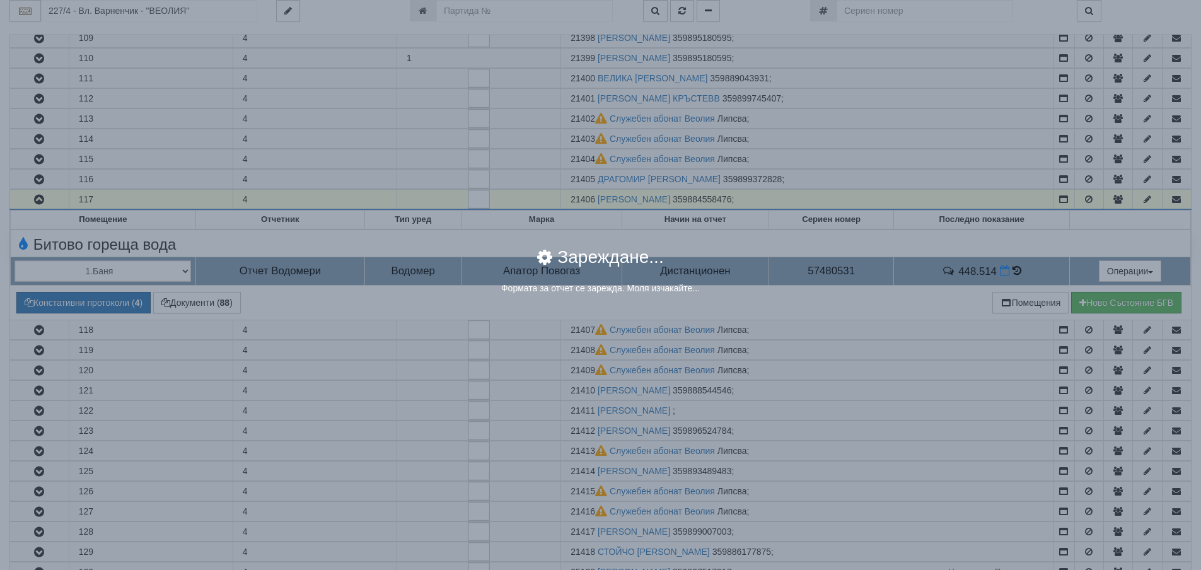
select select "8ac75930-9bfd-e511-80be-8d5a1dced85a"
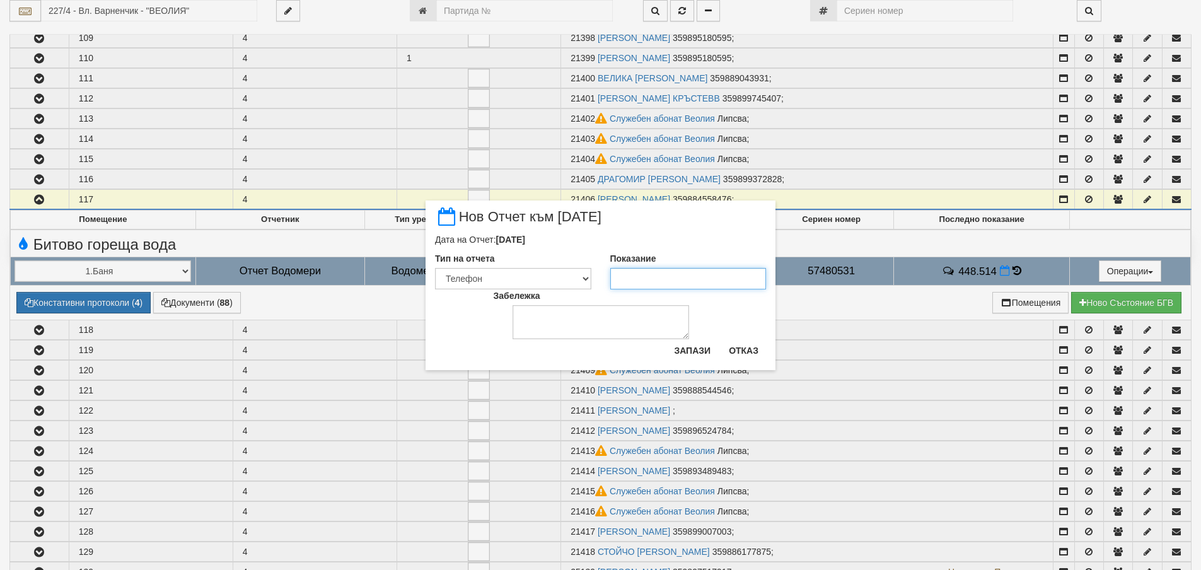
click at [658, 283] on input "Показание" at bounding box center [688, 278] width 156 height 21
type input "459.7"
click at [565, 277] on select "Визуален Телефон Бележка Неосигурен достъп Самоотчет Служебно Дистанционен" at bounding box center [513, 278] width 156 height 21
select select "89c75930-9bfd-e511-80be-8d5a1dced85a"
click at [435, 268] on select "Визуален Телефон Бележка Неосигурен достъп Самоотчет Служебно Дистанционен" at bounding box center [513, 278] width 156 height 21
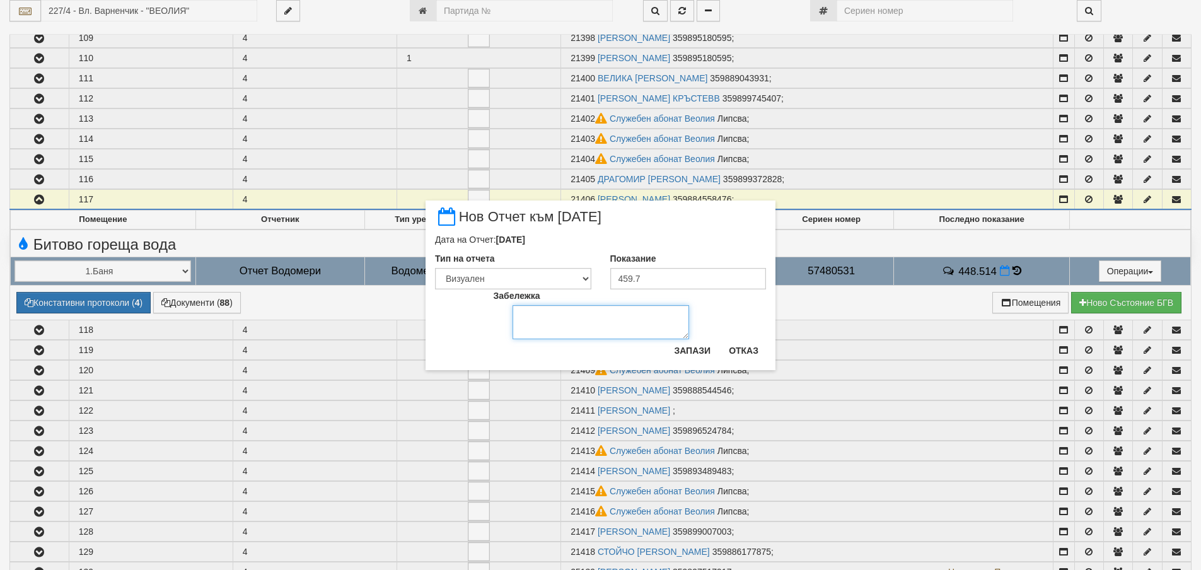
click at [563, 321] on textarea "Забележка" at bounding box center [601, 322] width 177 height 34
type textarea "09.09.2025"
click at [691, 355] on button "Запази" at bounding box center [693, 351] width 52 height 20
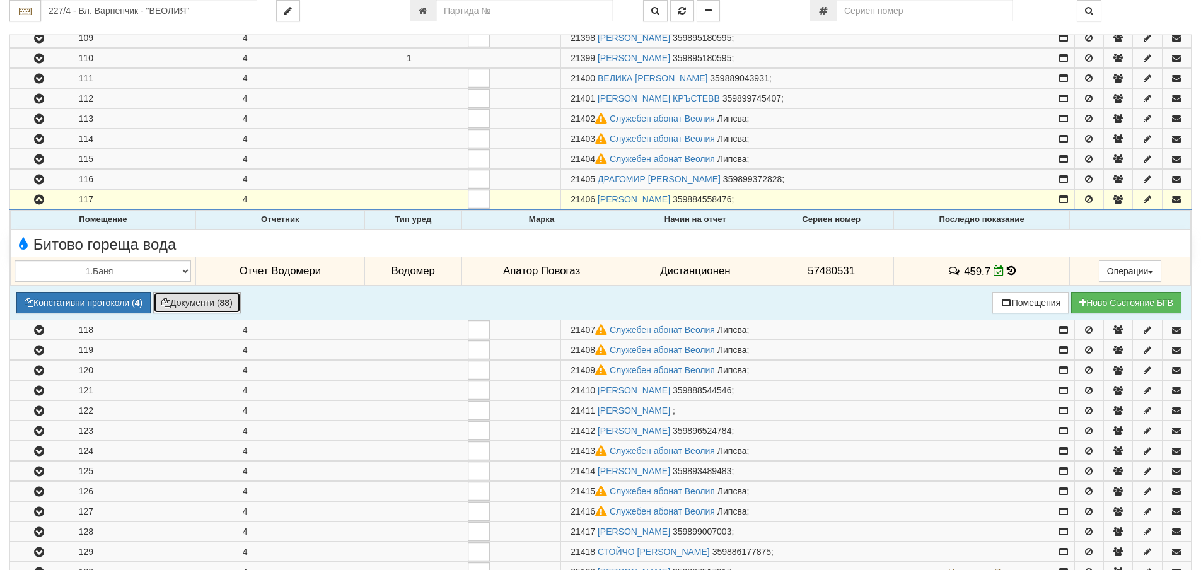
click at [194, 308] on button "Документи ( 88 )" at bounding box center [197, 302] width 88 height 21
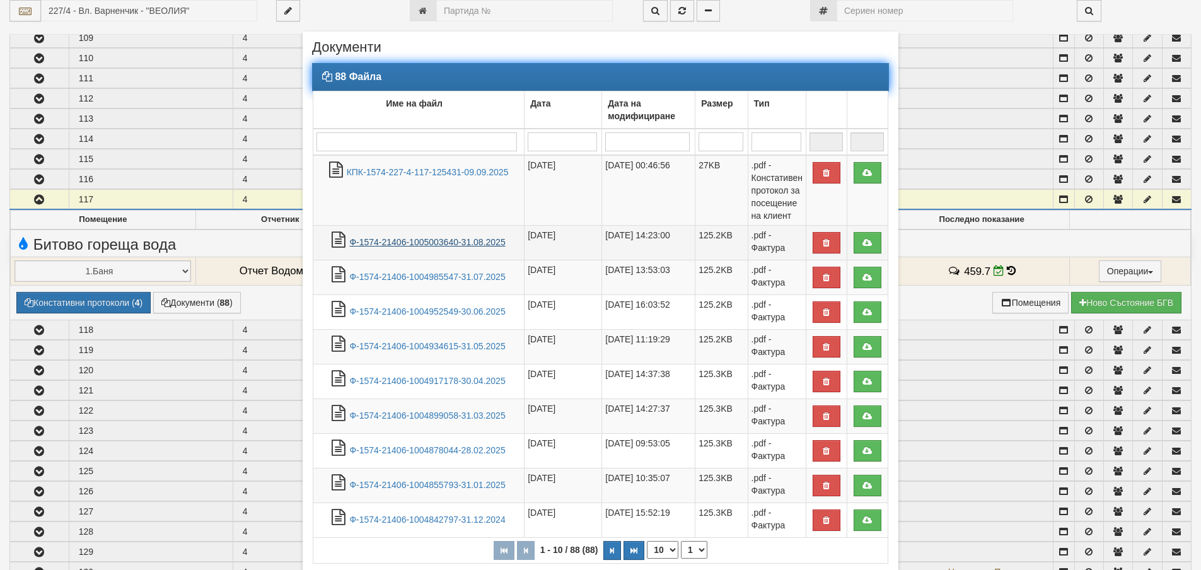
click at [434, 242] on link "Ф-1574-21406-1005003640-31.08.2025" at bounding box center [427, 242] width 156 height 10
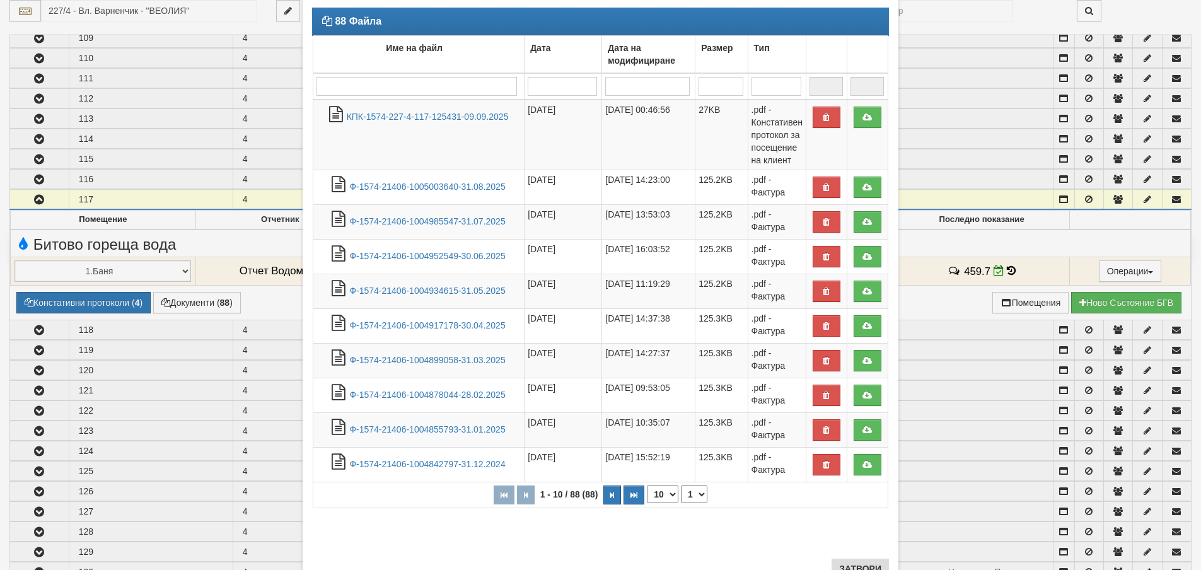
scroll to position [105, 0]
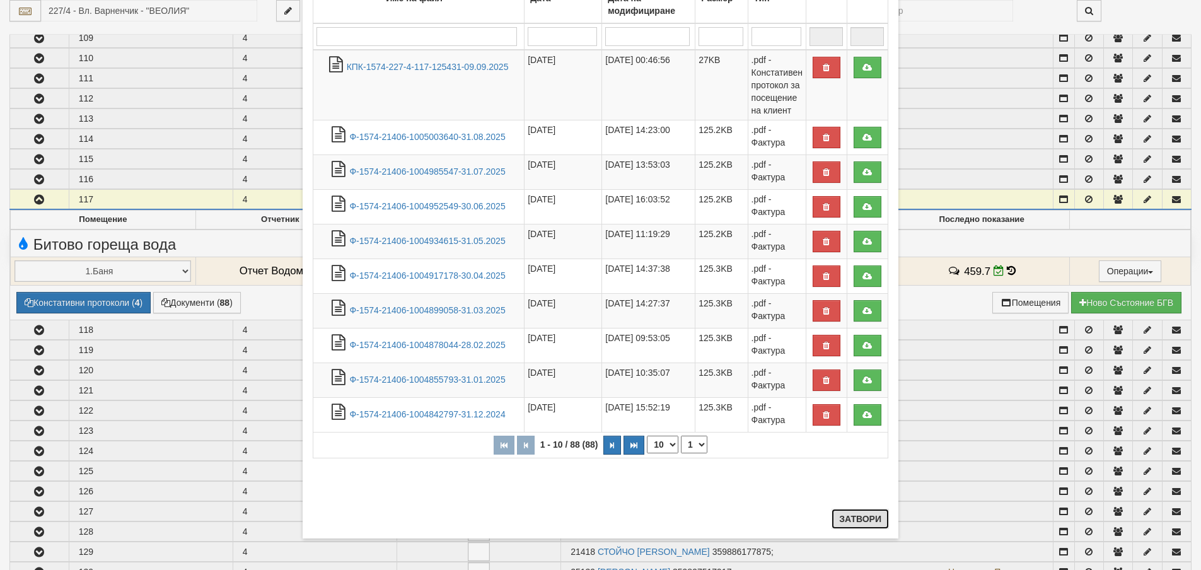
drag, startPoint x: 860, startPoint y: 518, endPoint x: 789, endPoint y: 494, distance: 75.4
click at [846, 516] on button "Затвори" at bounding box center [860, 519] width 57 height 20
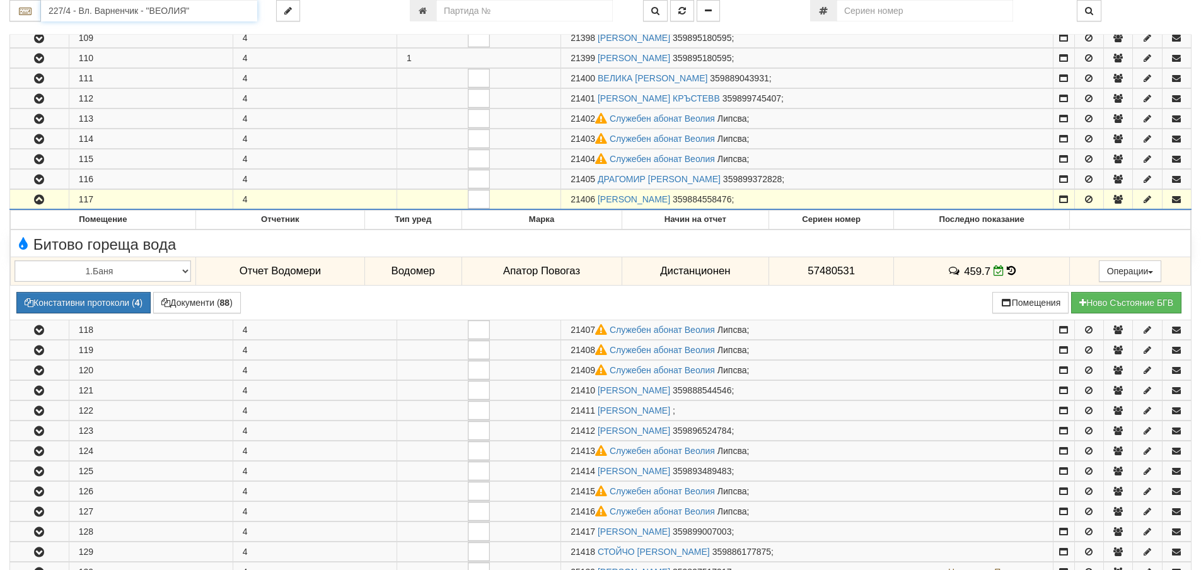
click at [195, 12] on input "227/4 - Вл. Варненчик - "ВЕОЛИЯ"" at bounding box center [149, 10] width 216 height 21
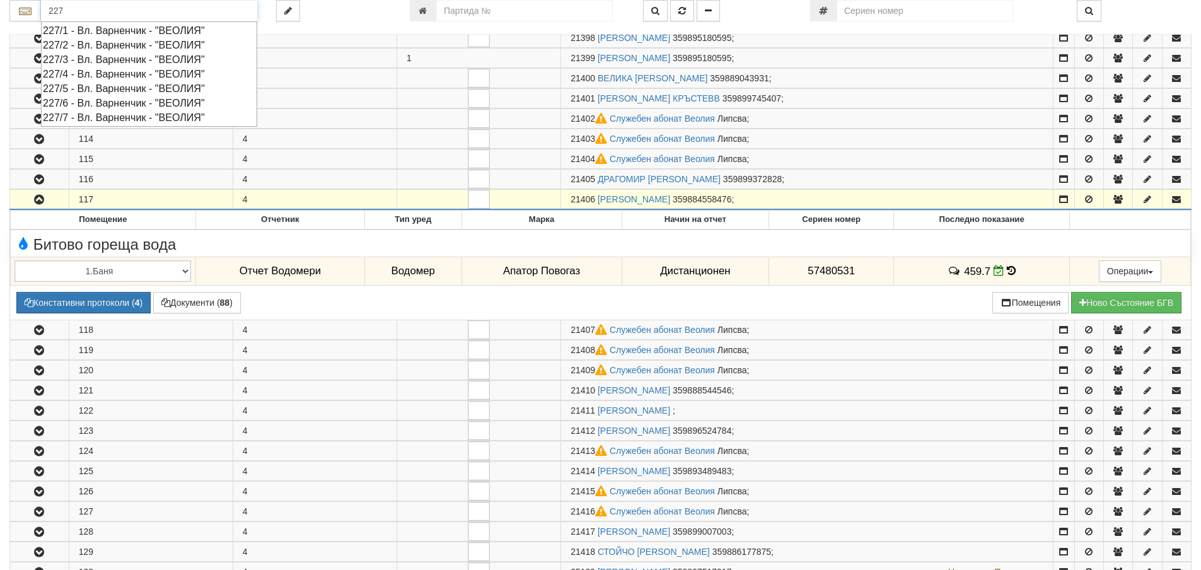
click at [114, 117] on div "227/7 - Вл. Варненчик - "ВЕОЛИЯ"" at bounding box center [149, 117] width 213 height 15
type input "227/7 - Вл. Варненчик - "ВЕОЛИЯ""
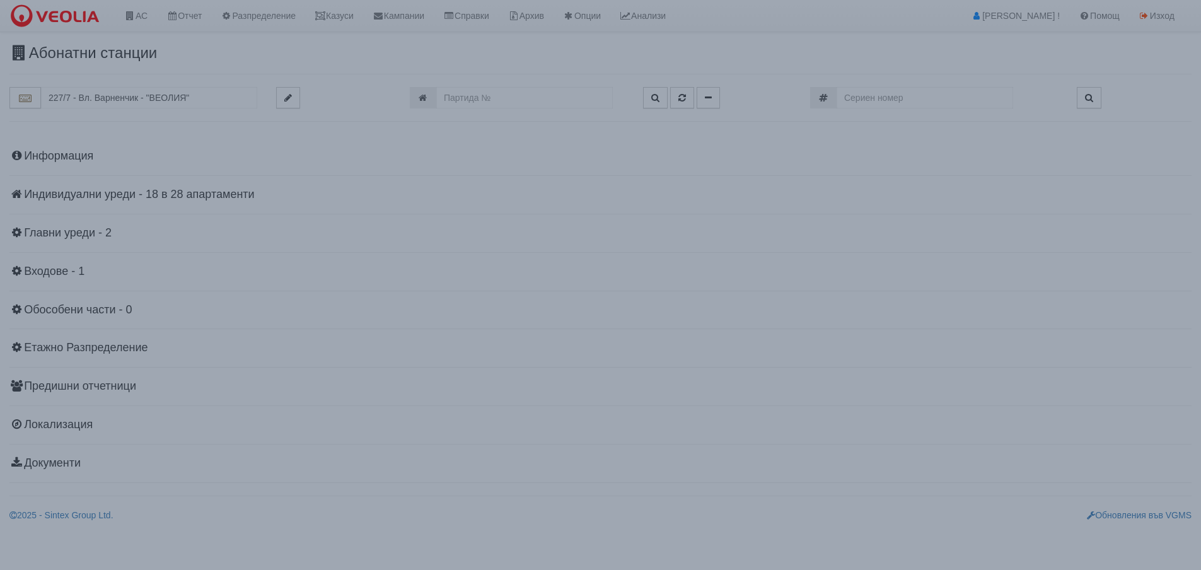
scroll to position [0, 0]
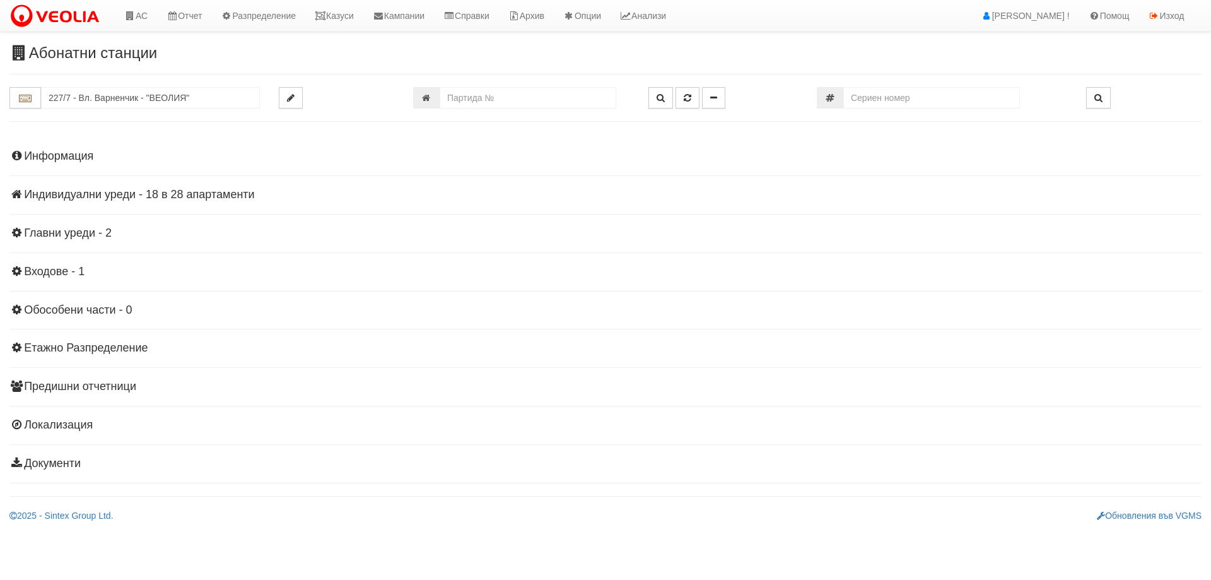
click at [105, 192] on h4 "Индивидуални уреди - 18 в 28 апартаменти" at bounding box center [605, 195] width 1192 height 13
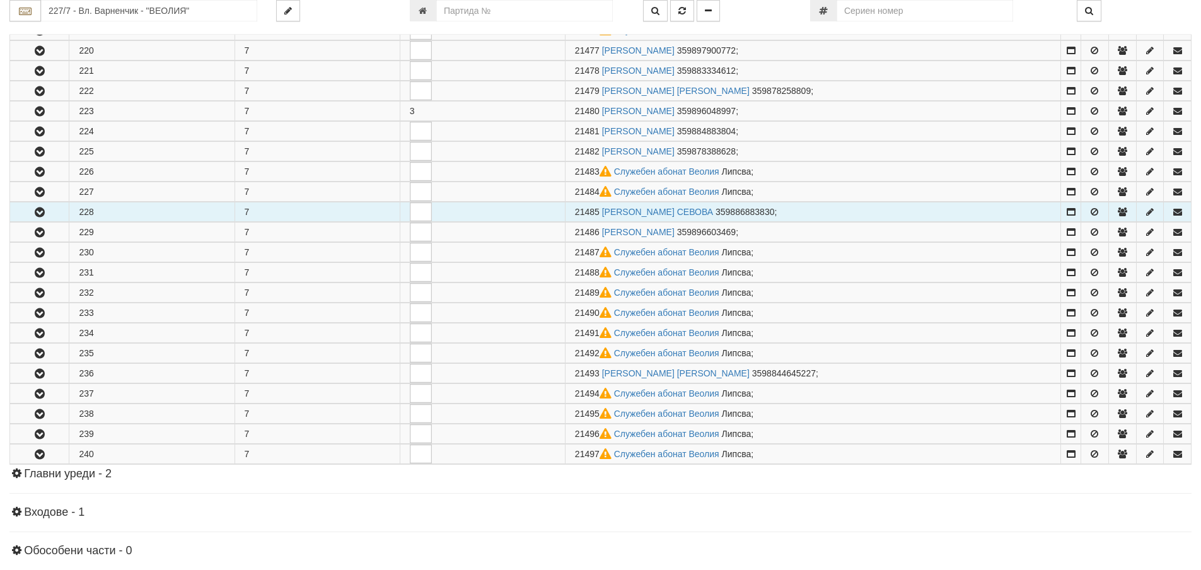
scroll to position [378, 0]
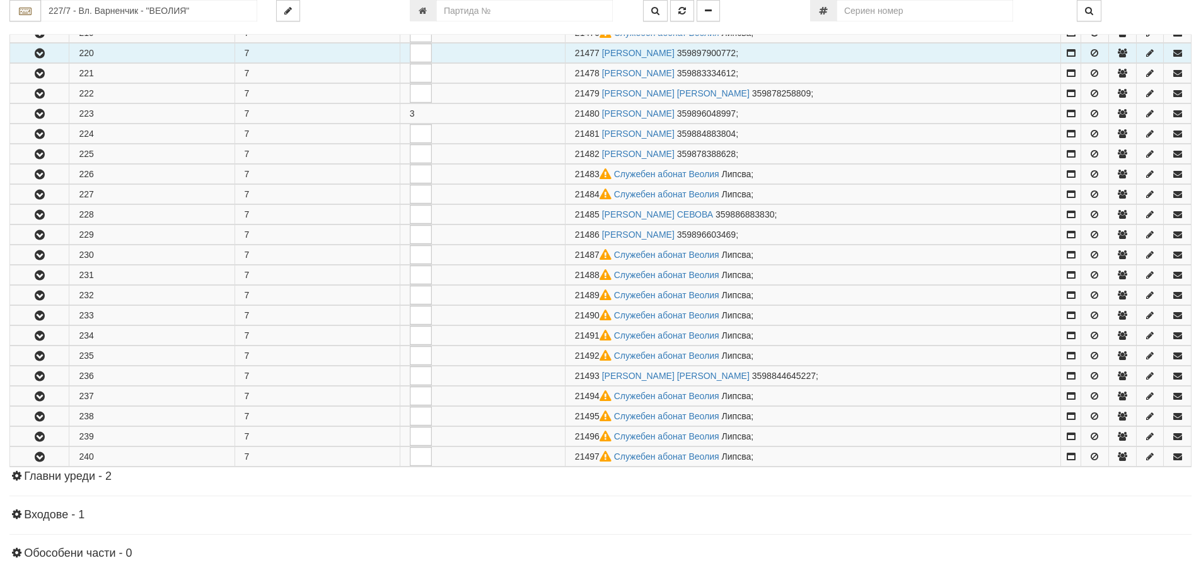
click at [54, 55] on button "button" at bounding box center [39, 53] width 59 height 19
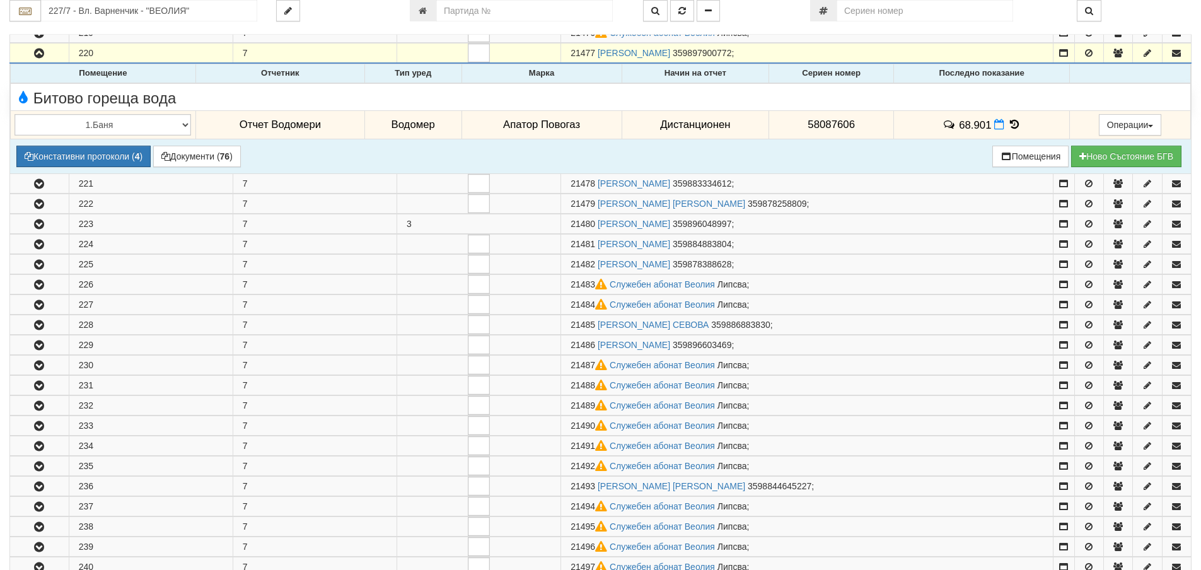
click at [1017, 120] on icon at bounding box center [1015, 124] width 14 height 11
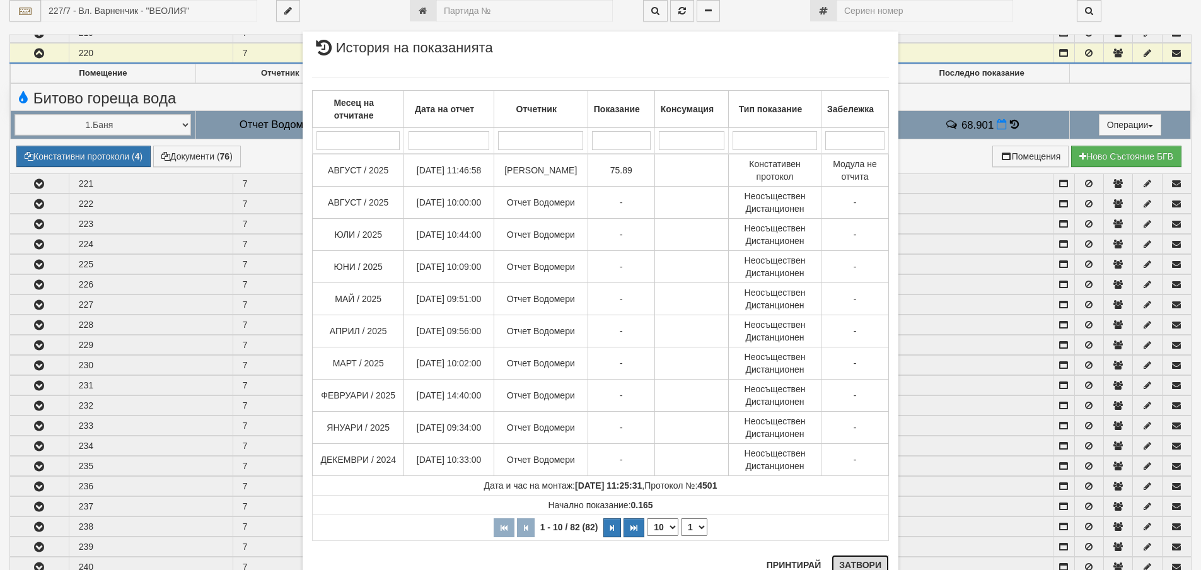
click at [861, 564] on button "Затвори" at bounding box center [860, 565] width 57 height 20
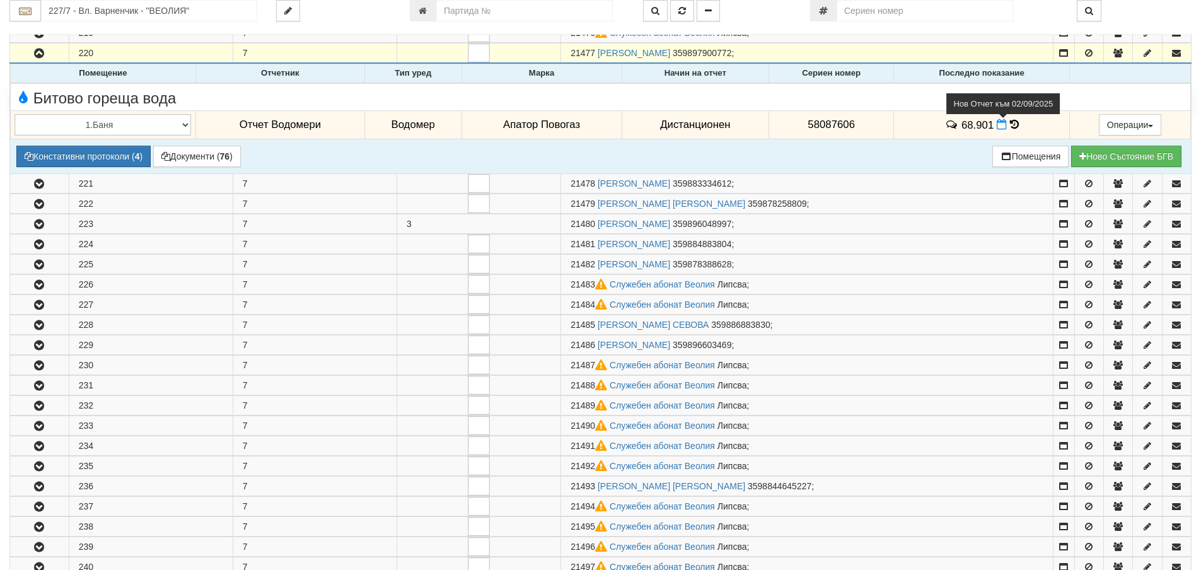
click at [997, 126] on icon at bounding box center [1002, 124] width 10 height 11
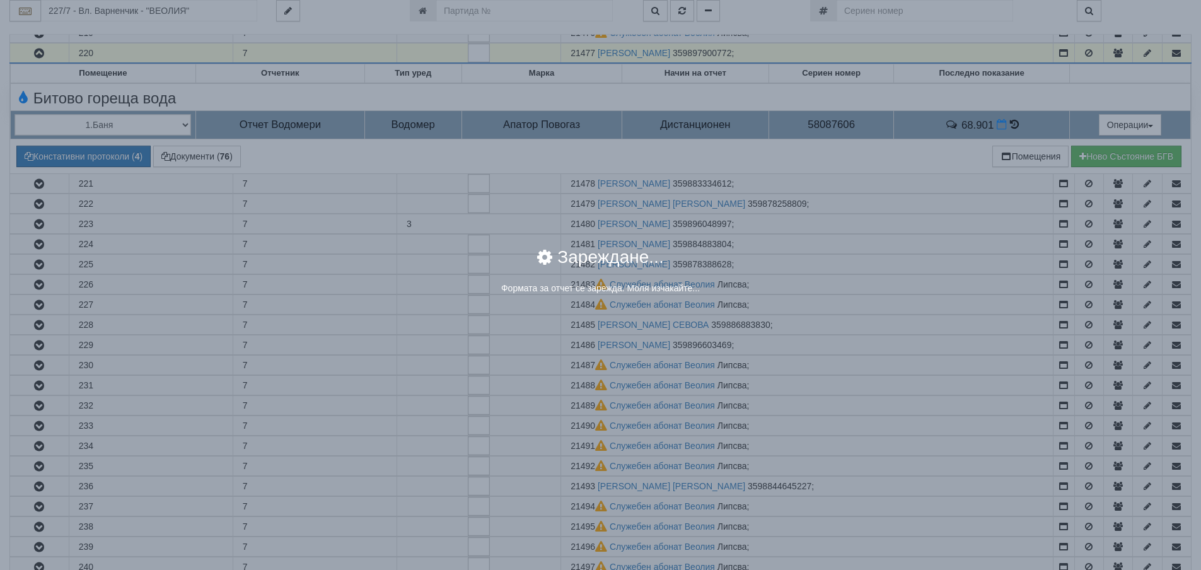
select select "8ac75930-9bfd-e511-80be-8d5a1dced85a"
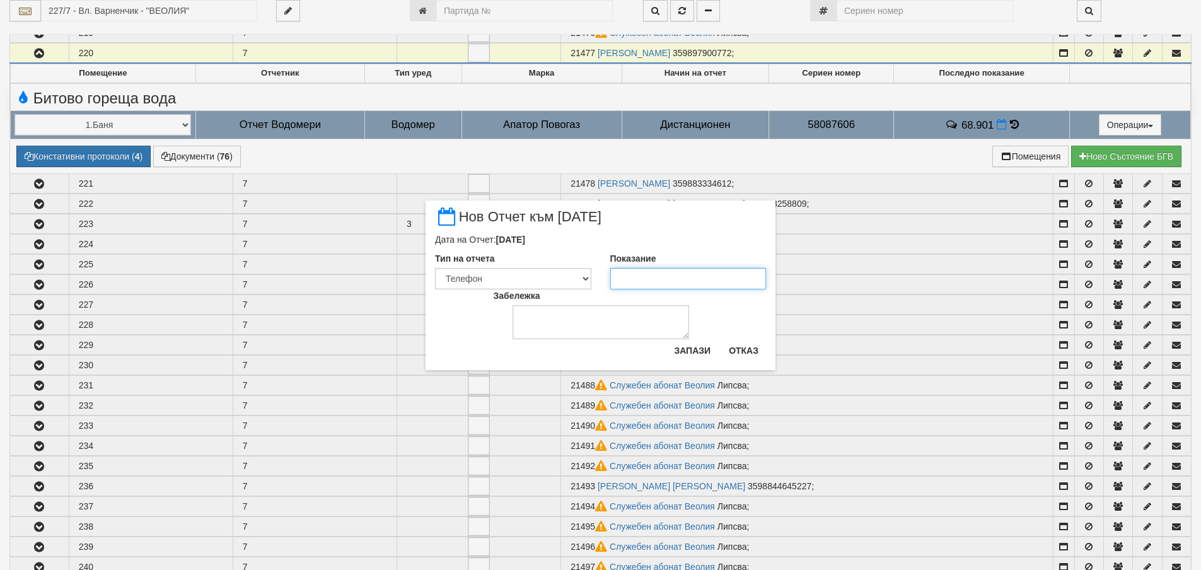
click at [614, 283] on input "Показание" at bounding box center [688, 278] width 156 height 21
type input "75.9"
click at [619, 313] on textarea "Забележка" at bounding box center [601, 322] width 177 height 34
type textarea "09.09.2025"
click at [562, 274] on select "Визуален Телефон Бележка Неосигурен достъп Самоотчет Служебно Дистанционен" at bounding box center [513, 278] width 156 height 21
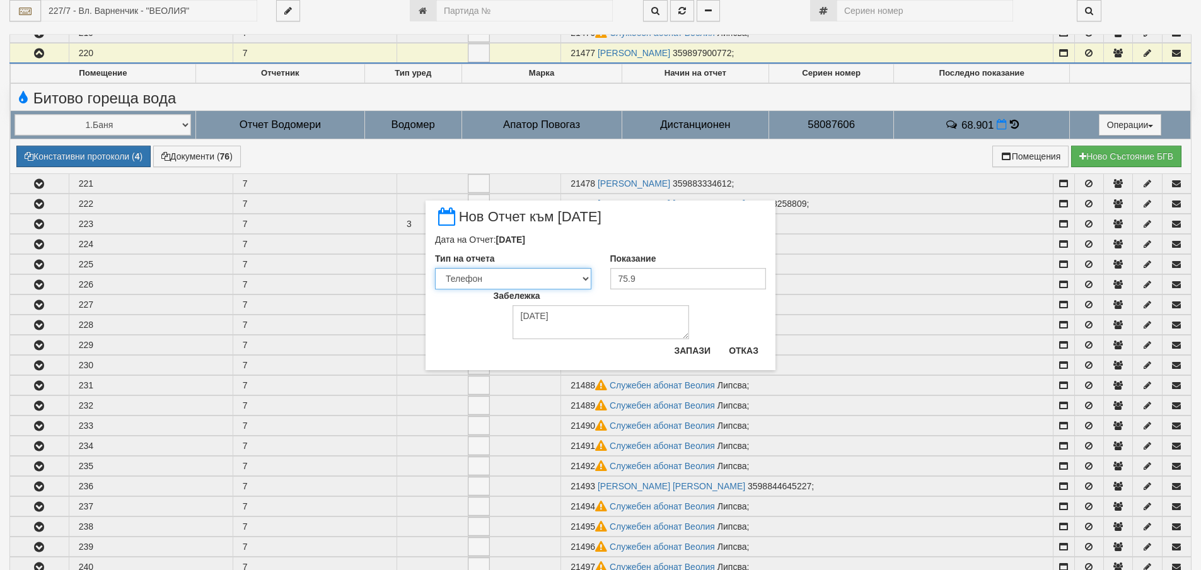
select select "89c75930-9bfd-e511-80be-8d5a1dced85a"
click at [435, 268] on select "Визуален Телефон Бележка Неосигурен достъп Самоотчет Служебно Дистанционен" at bounding box center [513, 278] width 156 height 21
click at [669, 349] on button "Запази" at bounding box center [693, 351] width 52 height 20
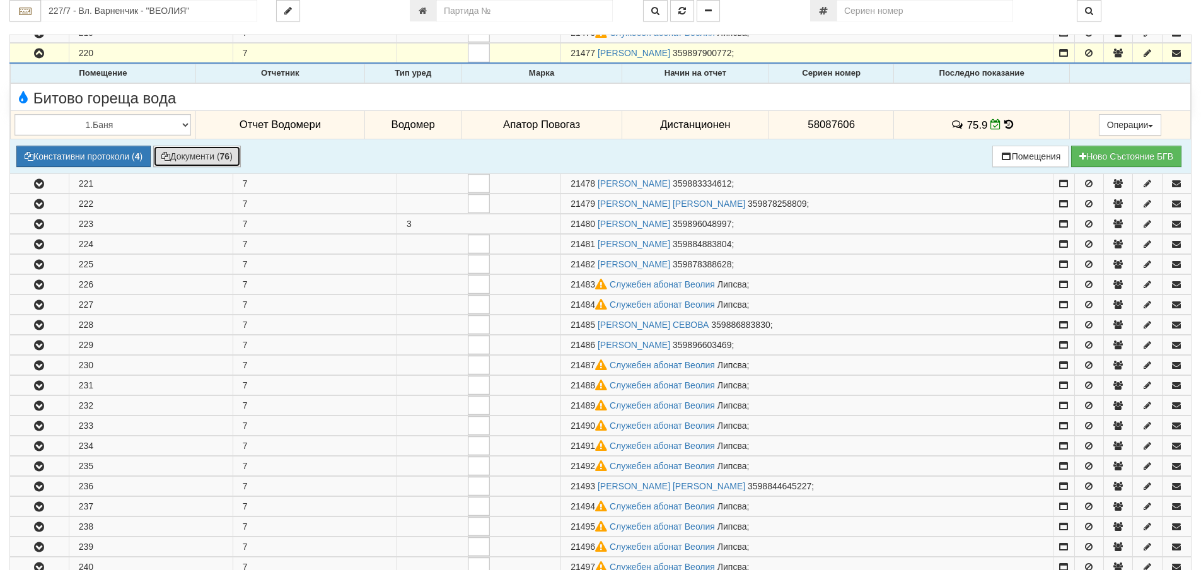
click at [204, 166] on button "Документи ( 76 )" at bounding box center [197, 156] width 88 height 21
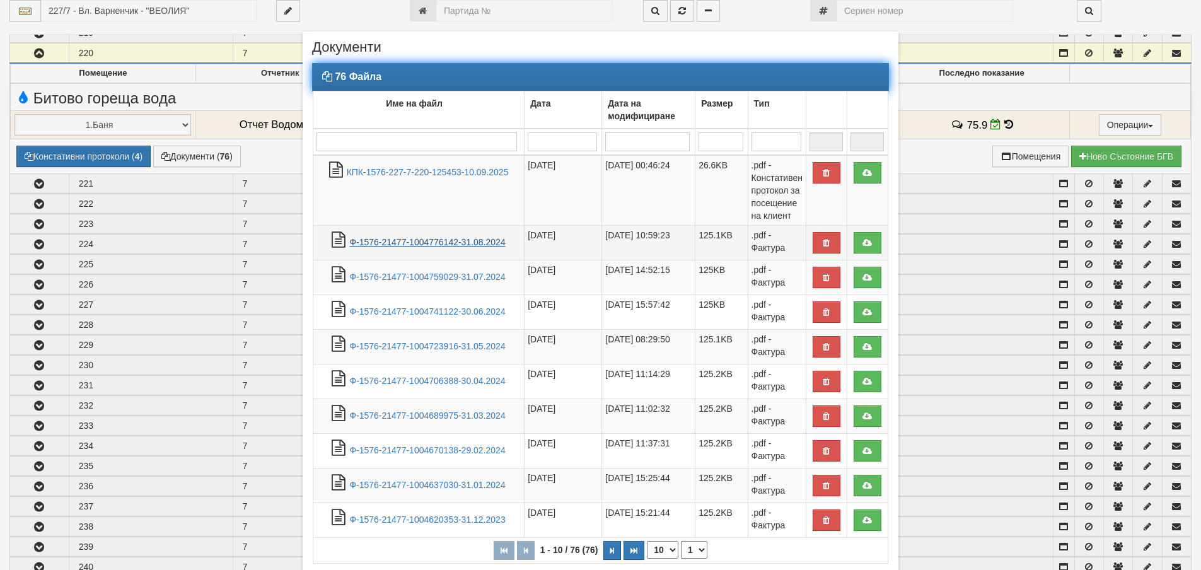
click at [416, 244] on link "Ф-1576-21477-1004776142-31.08.2024" at bounding box center [427, 242] width 156 height 10
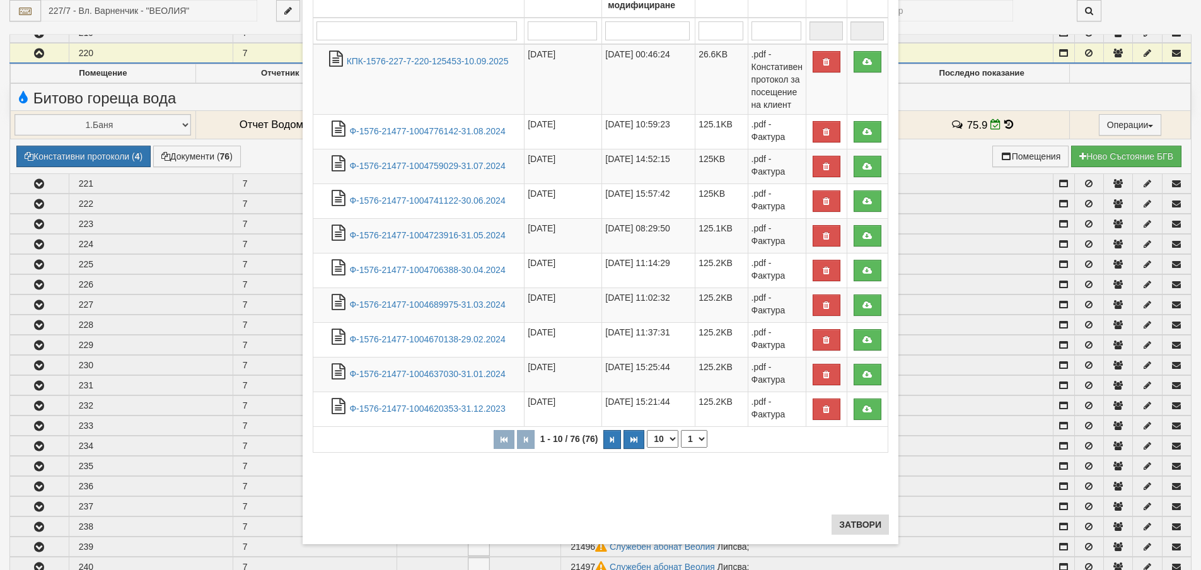
scroll to position [117, 0]
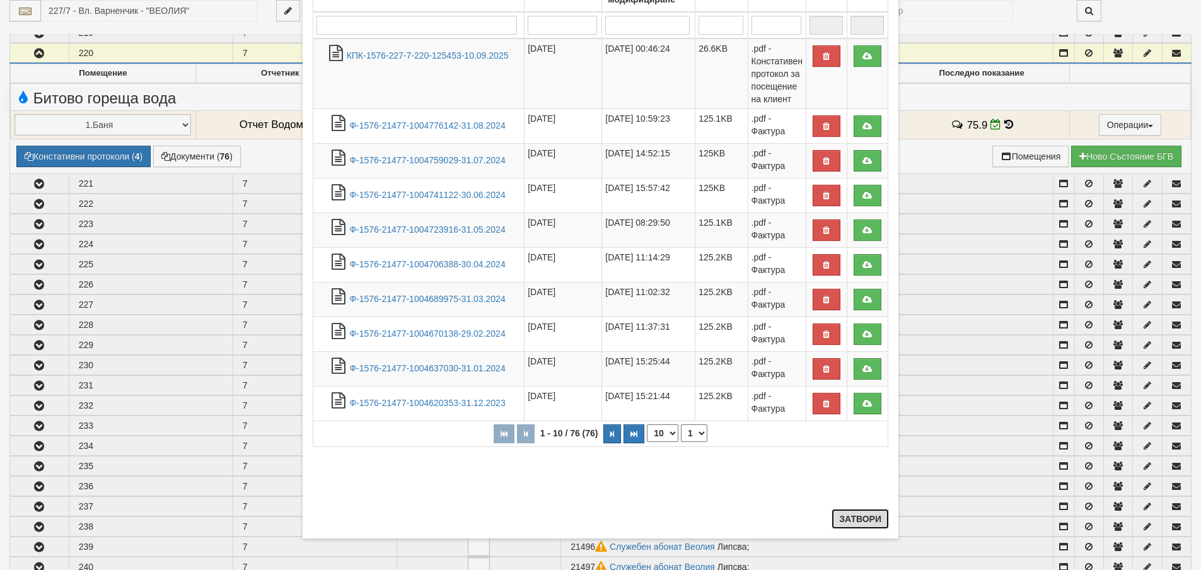
click at [854, 528] on button "Затвори" at bounding box center [860, 519] width 57 height 20
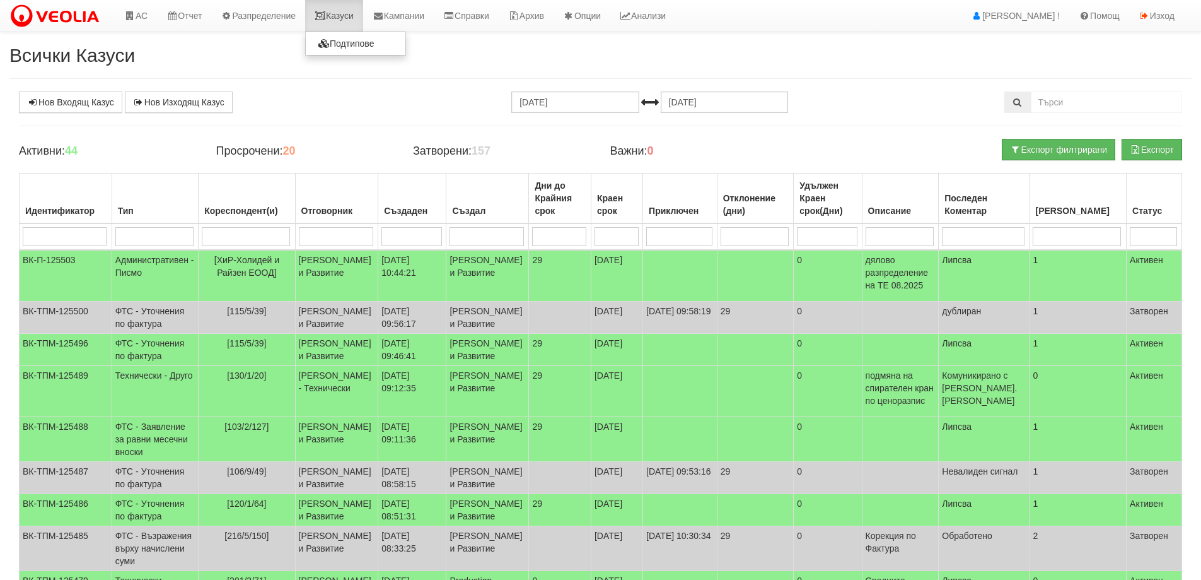
click at [346, 15] on link "Казуси" at bounding box center [334, 16] width 58 height 32
